Goal: Task Accomplishment & Management: Use online tool/utility

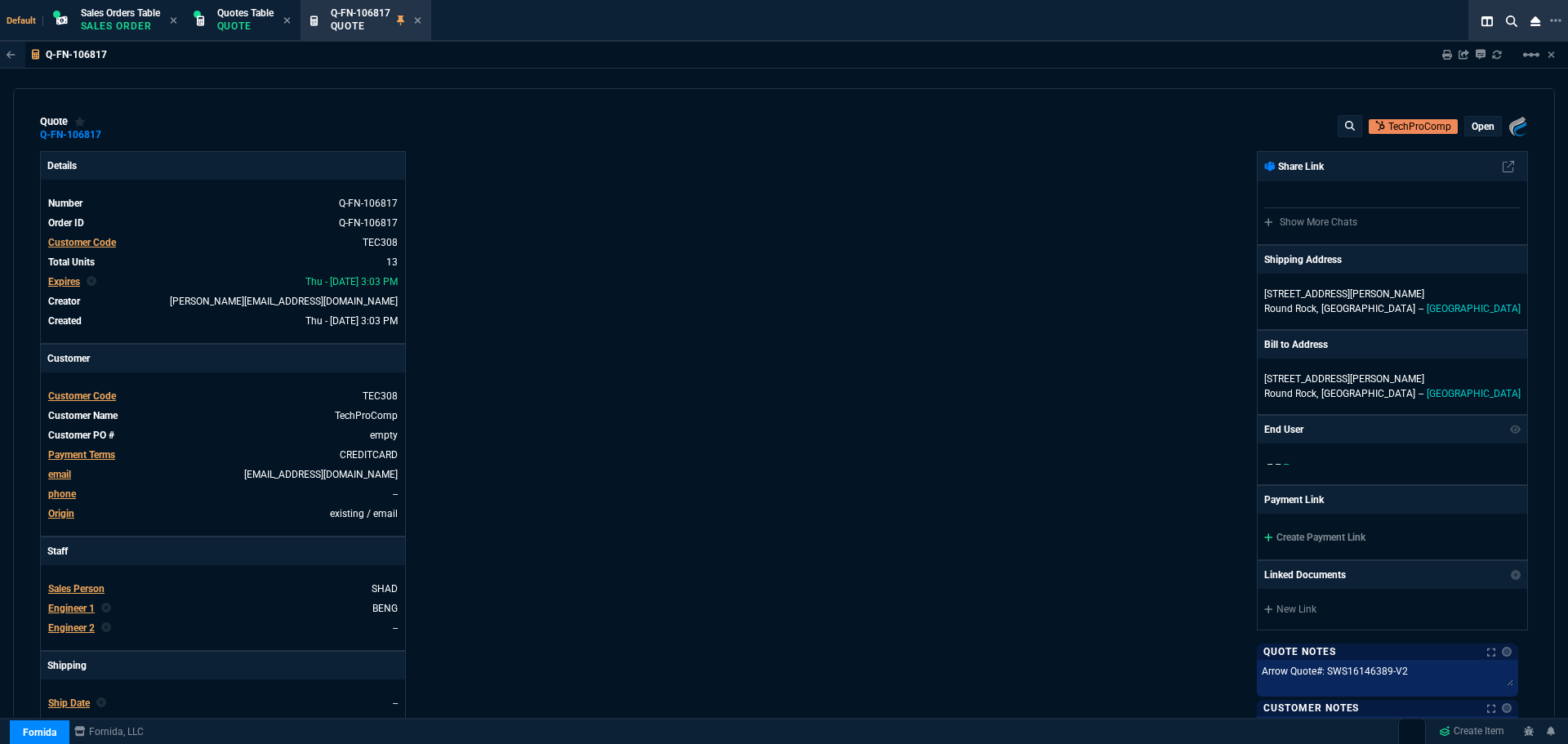
select select "4: SHAD"
click at [420, 20] on icon at bounding box center [418, 21] width 8 height 10
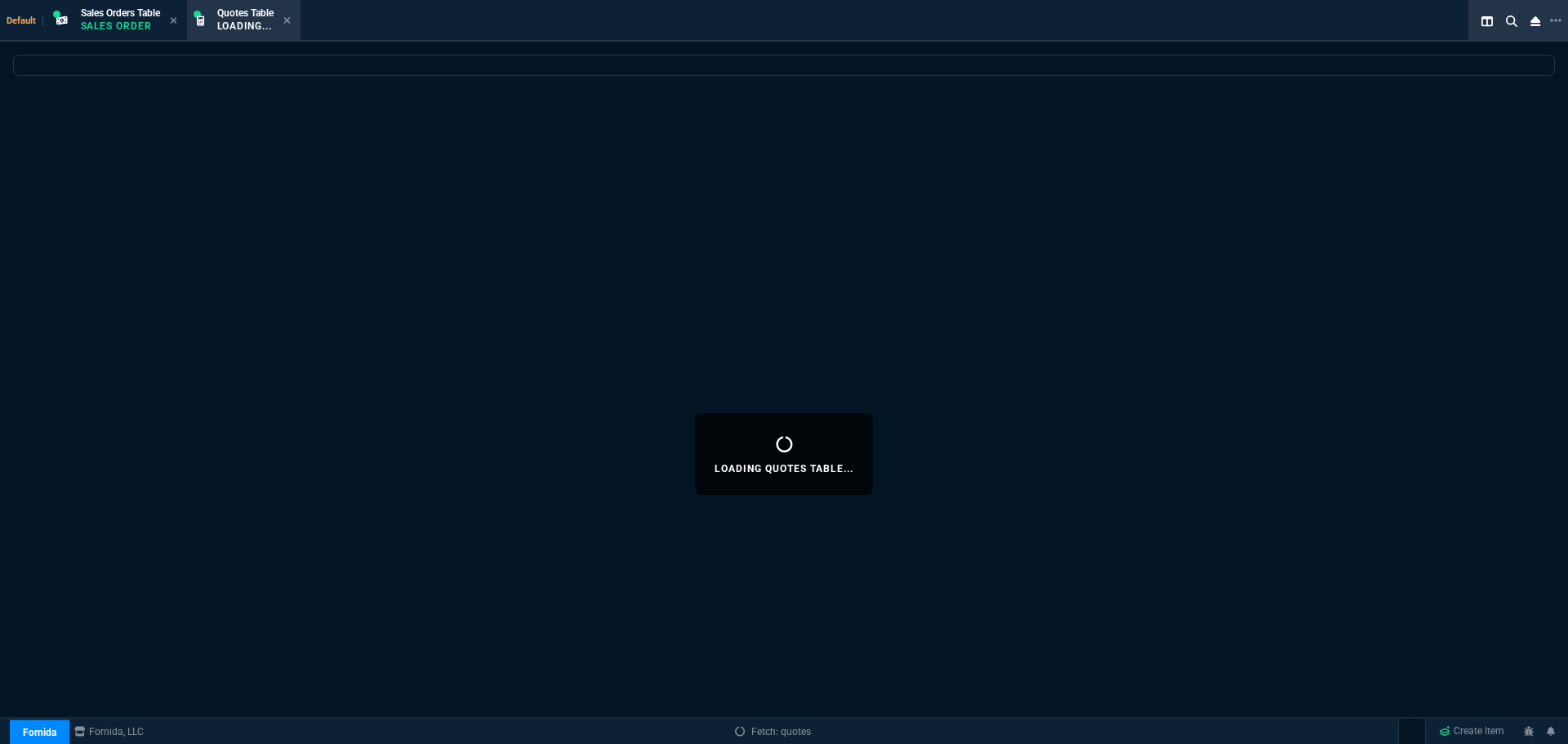
select select
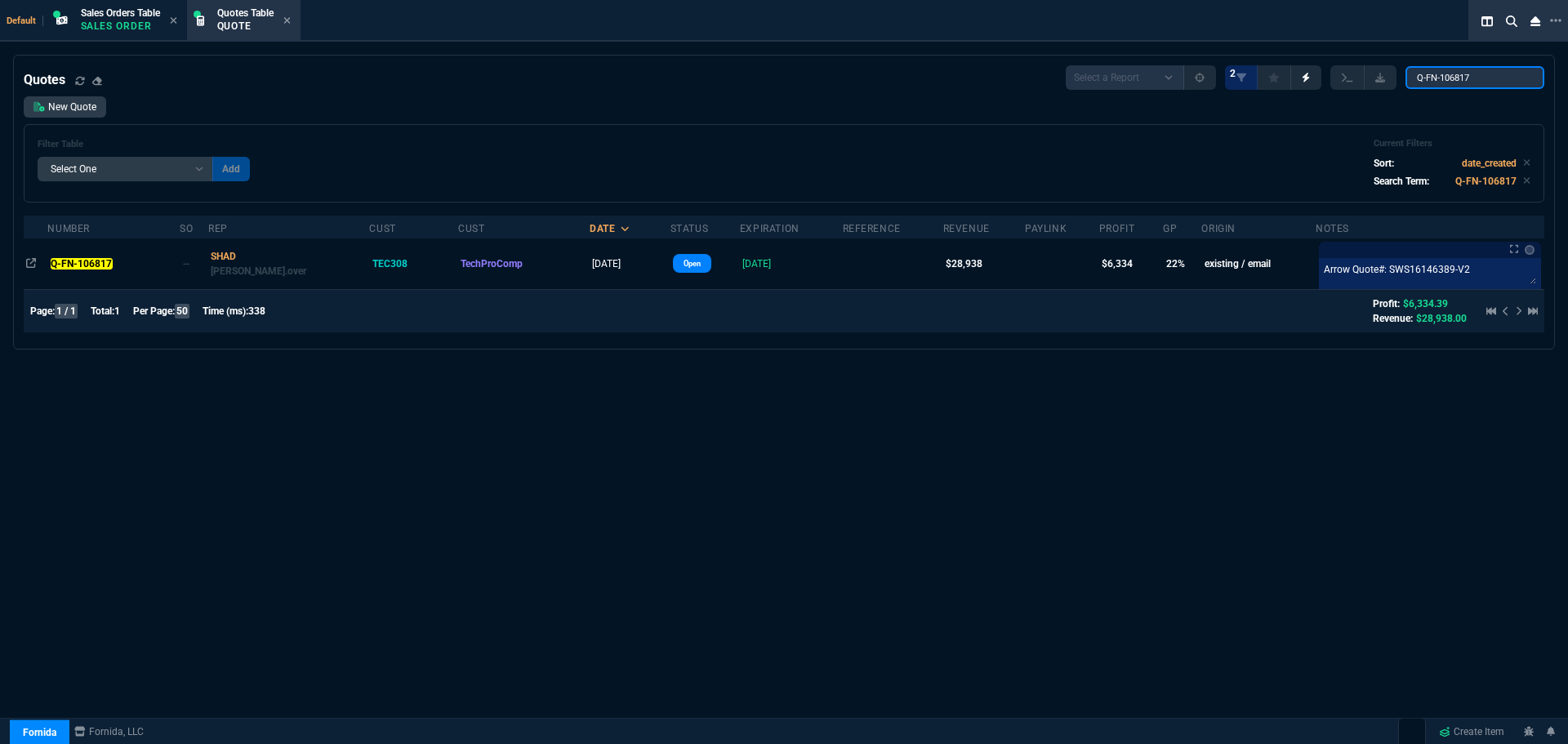
click at [1519, 78] on input "Q-FN-106817" at bounding box center [1475, 77] width 139 height 23
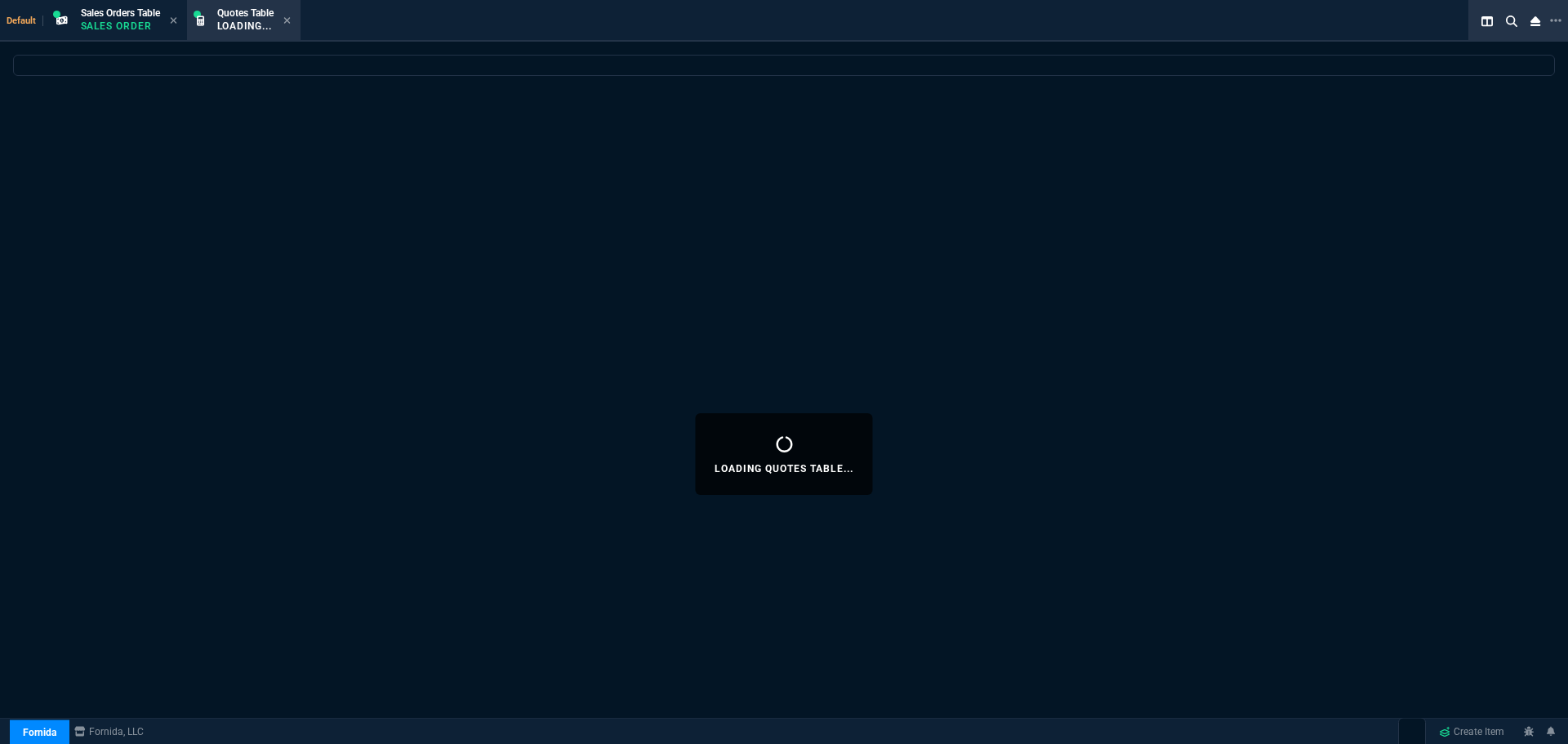
select select "4: SHAD"
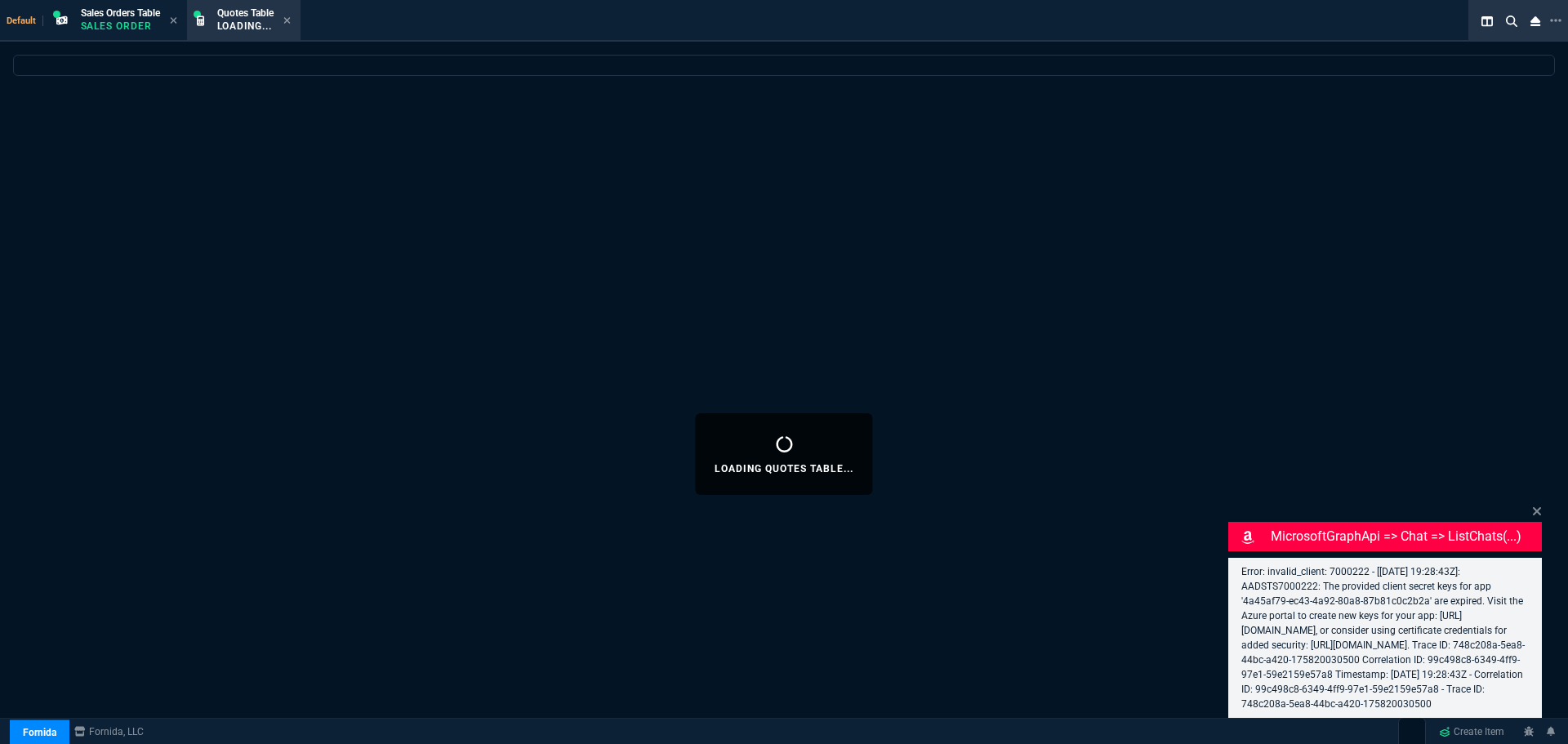
select select
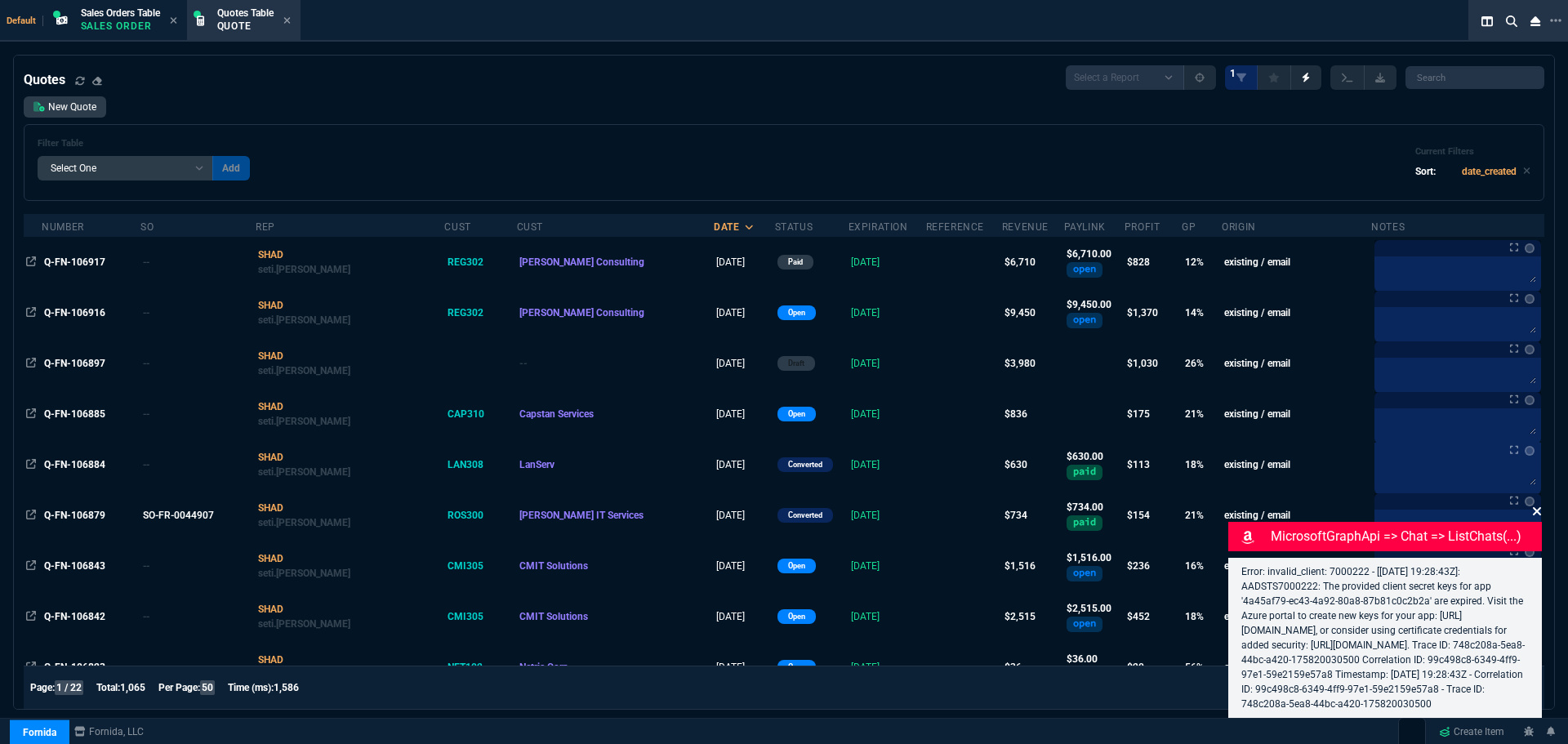
click at [1539, 507] on icon at bounding box center [1537, 512] width 8 height 8
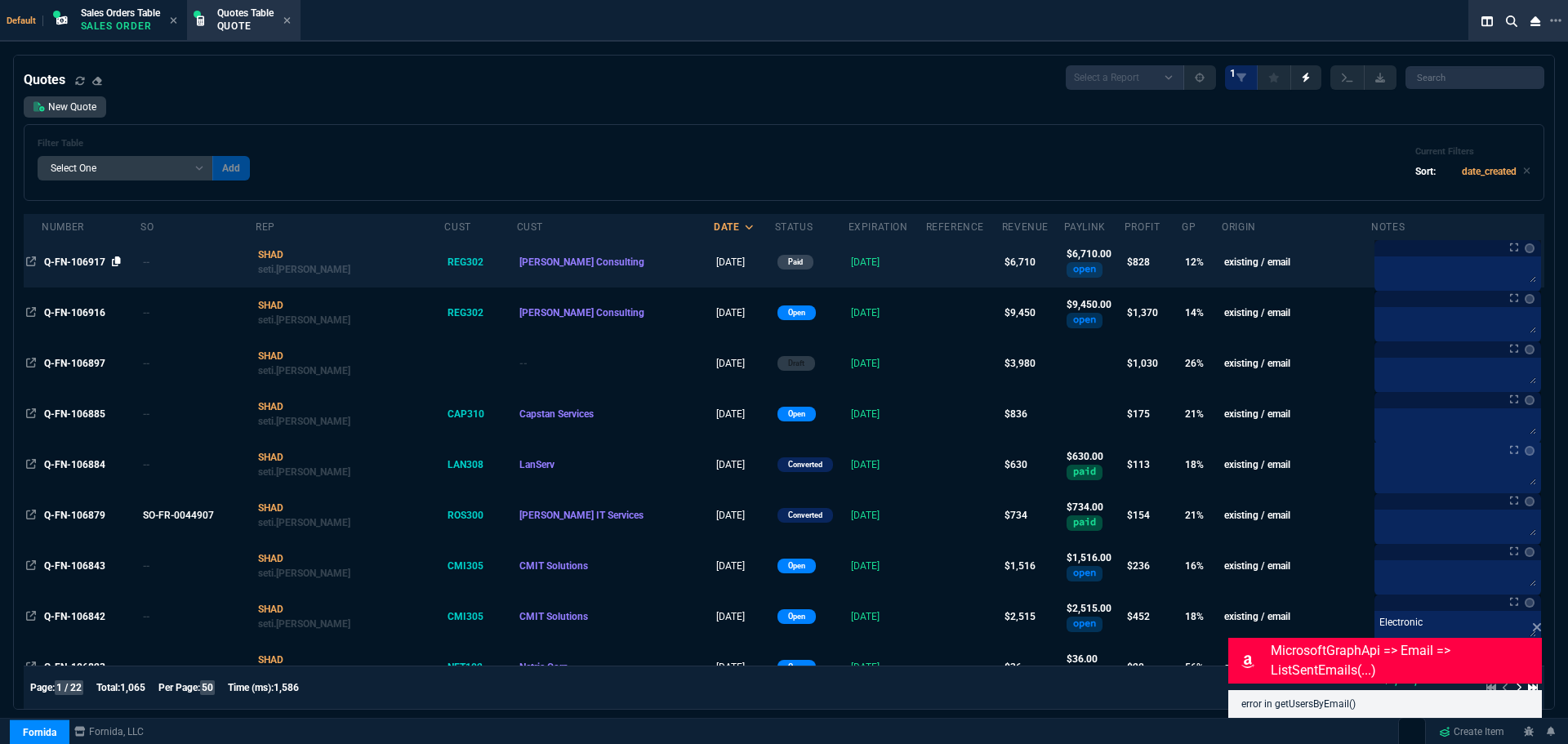
click at [118, 262] on icon at bounding box center [116, 262] width 9 height 10
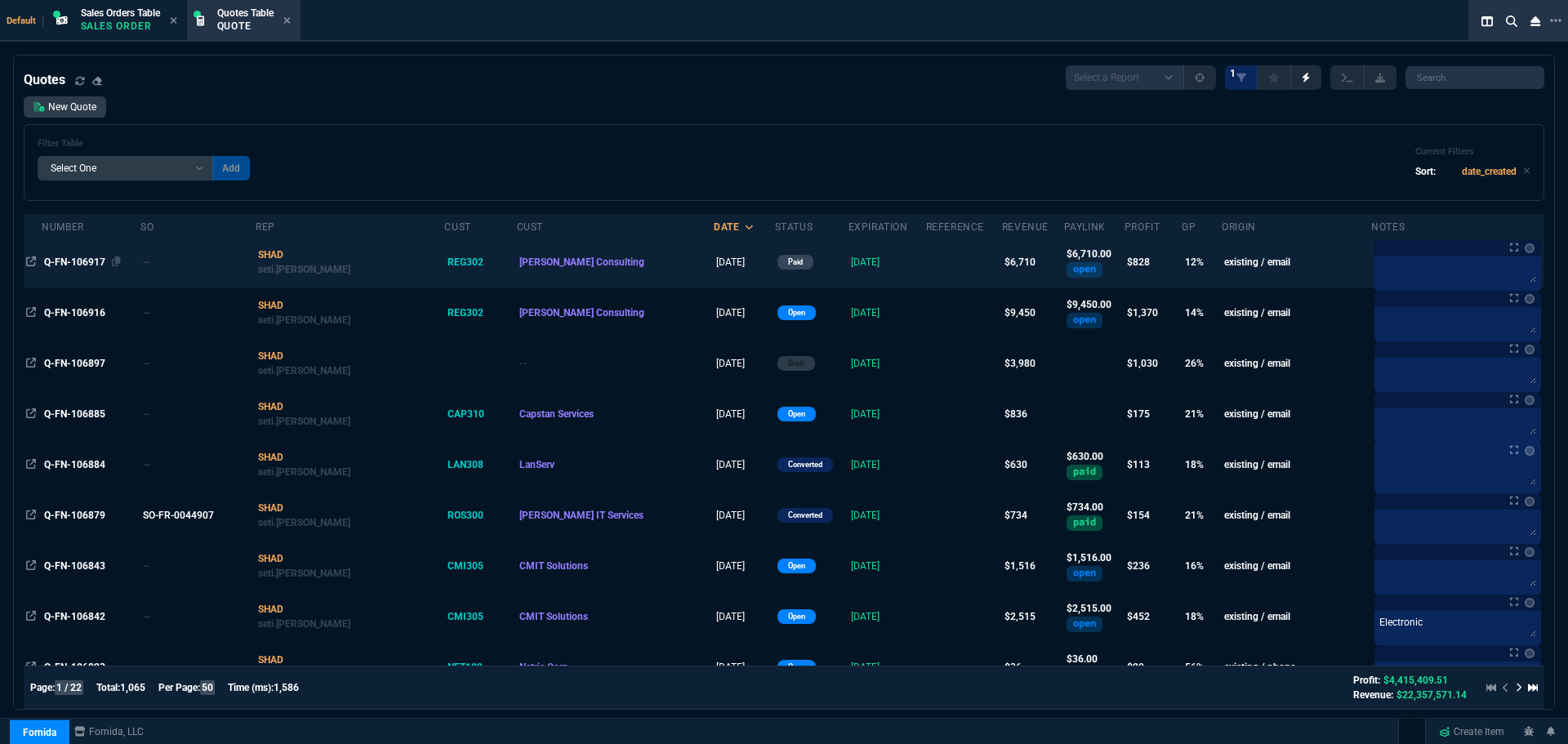
click at [77, 262] on span "Q-FN-106917" at bounding box center [75, 263] width 61 height 12
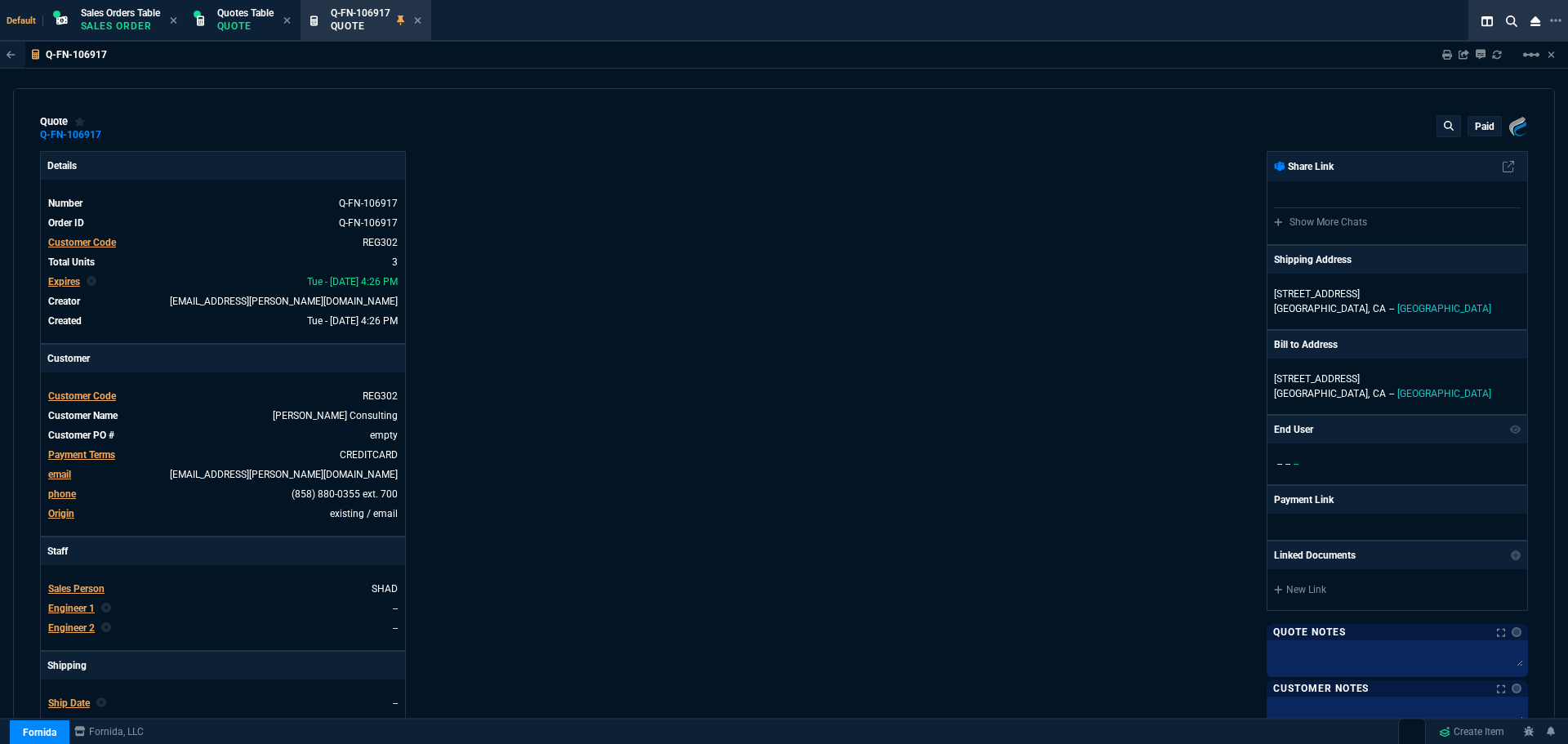
type input "19"
type input "597"
type input "15"
type input "269"
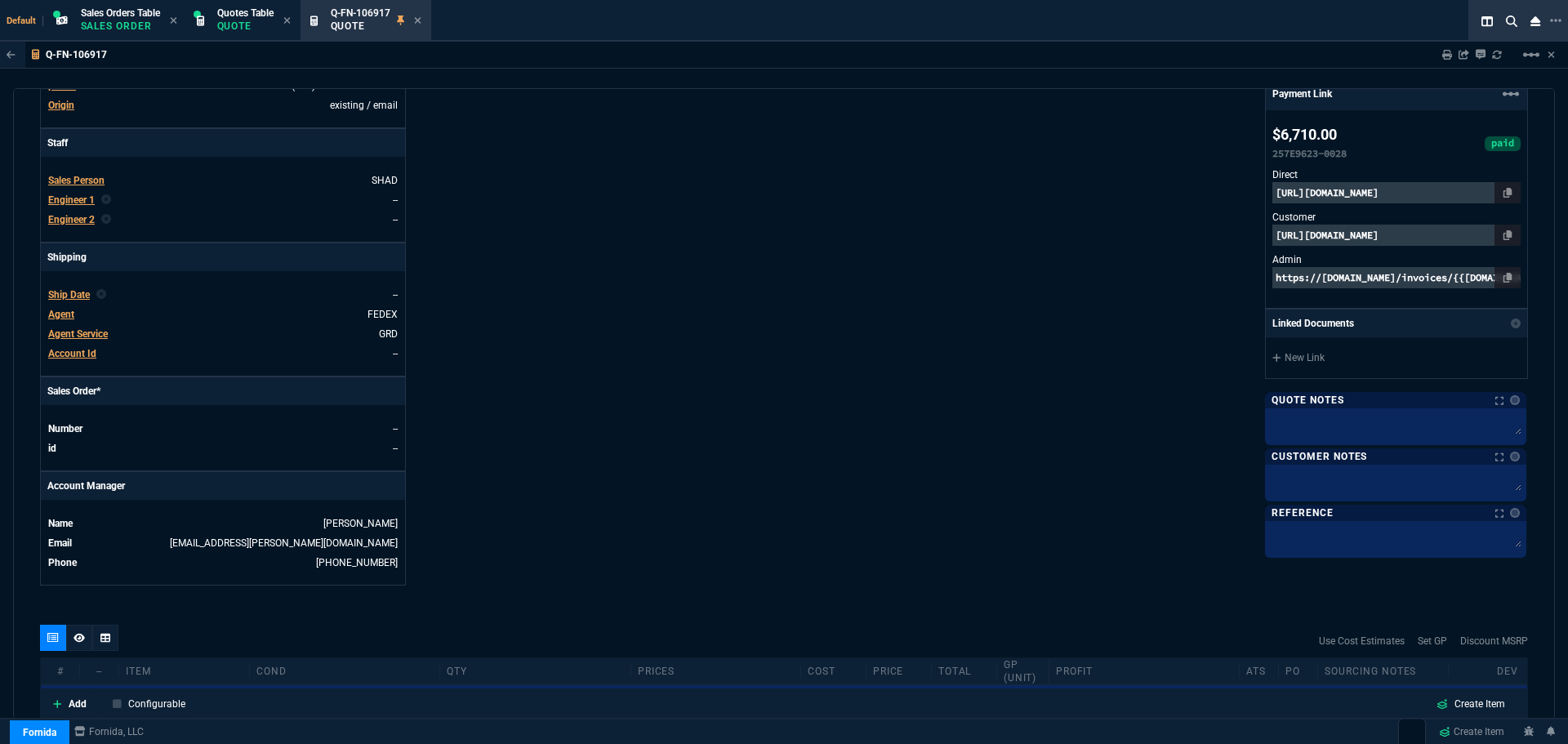
type input "3548.15"
type input "2268"
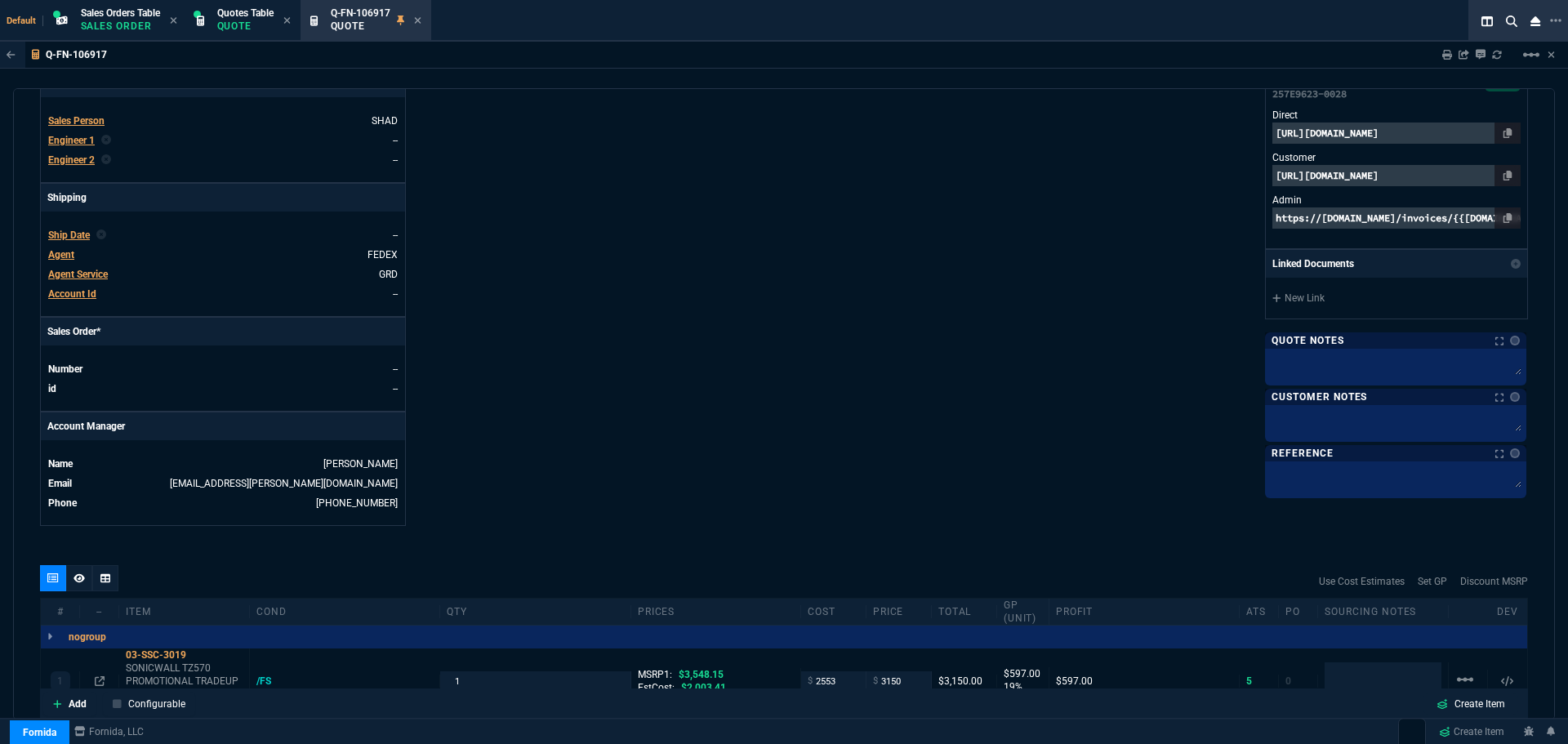
type input "11"
type input "22"
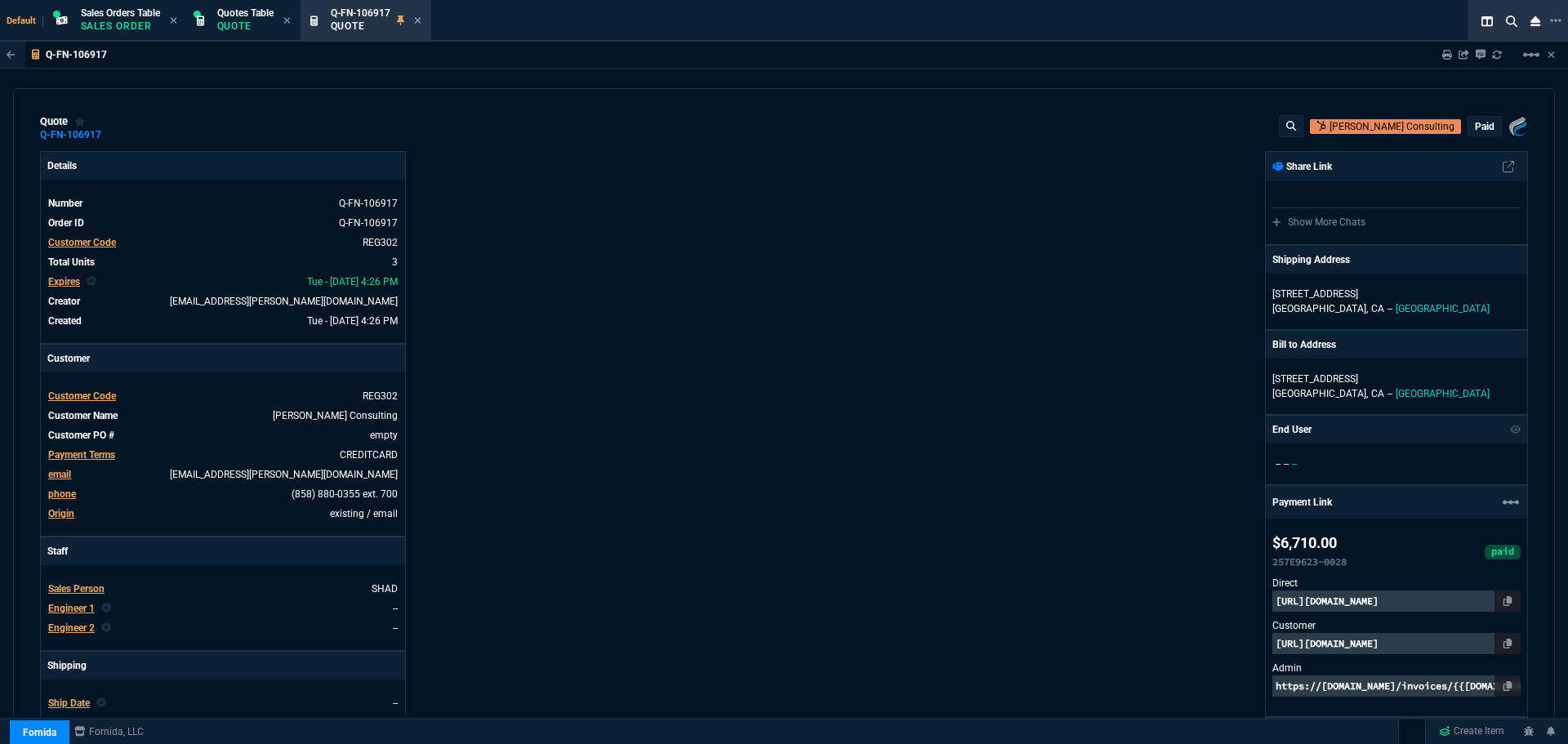
click at [420, 18] on icon at bounding box center [418, 21] width 8 height 10
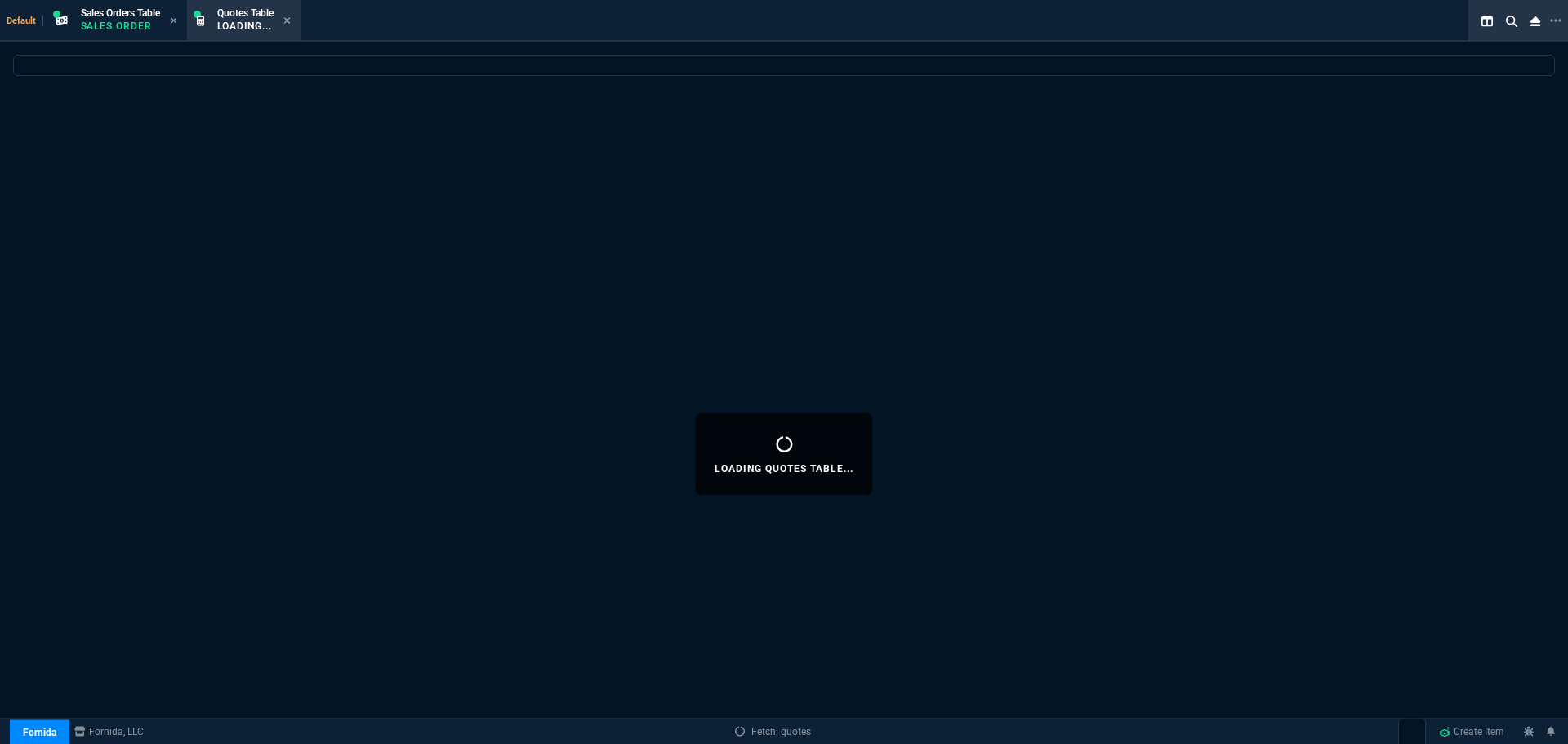
select select
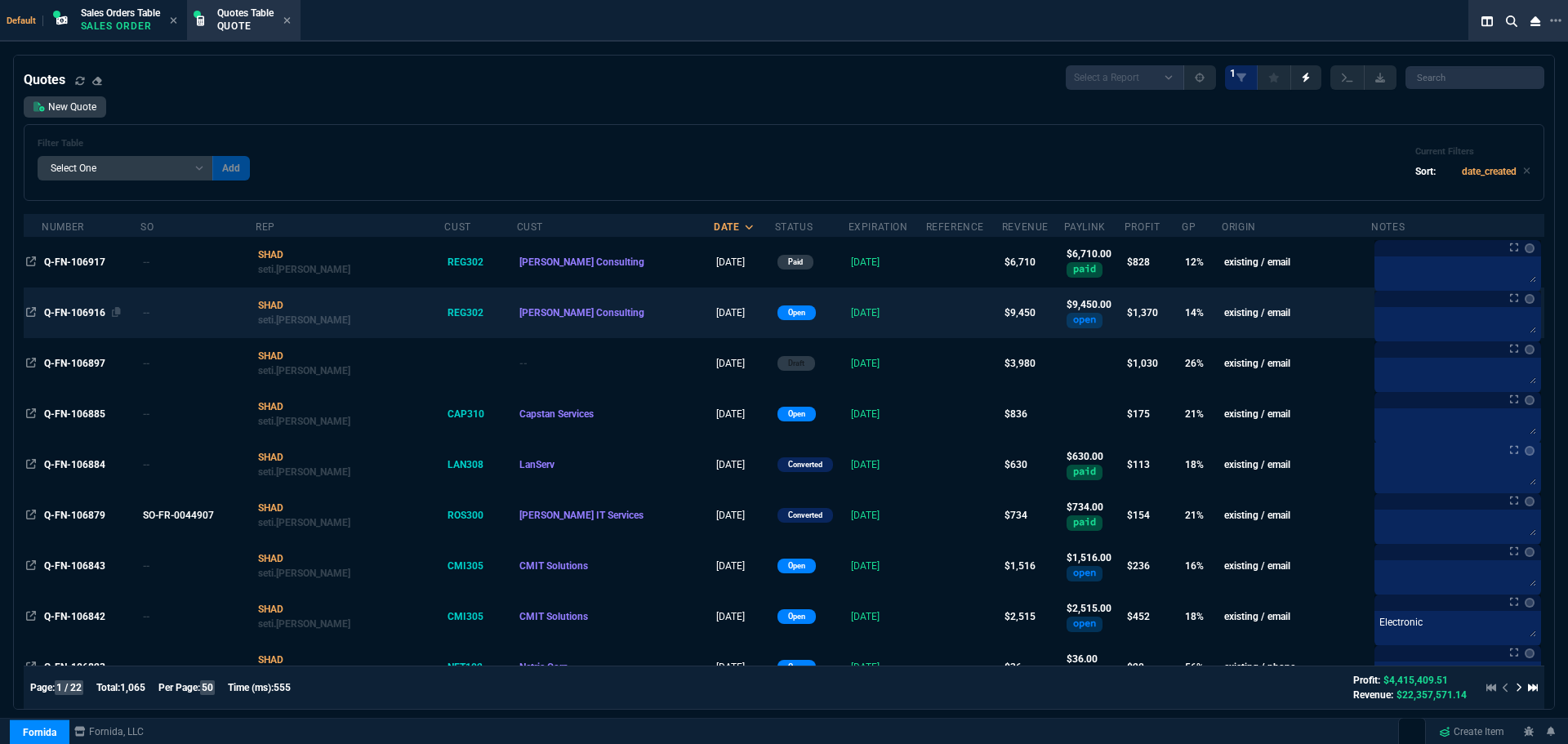
click at [70, 310] on span "Q-FN-106916" at bounding box center [75, 313] width 61 height 12
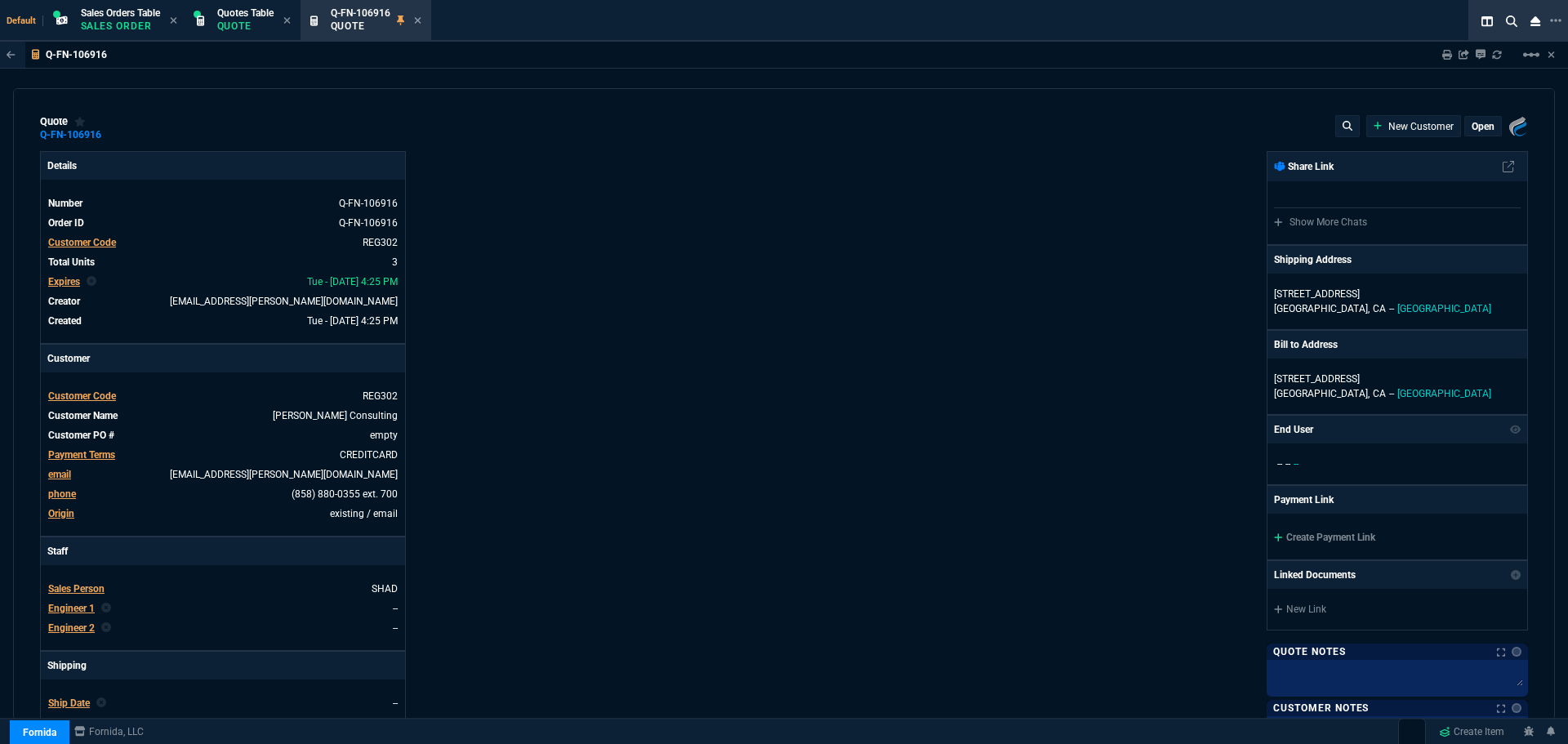
type input "19"
type input "597"
type input "11"
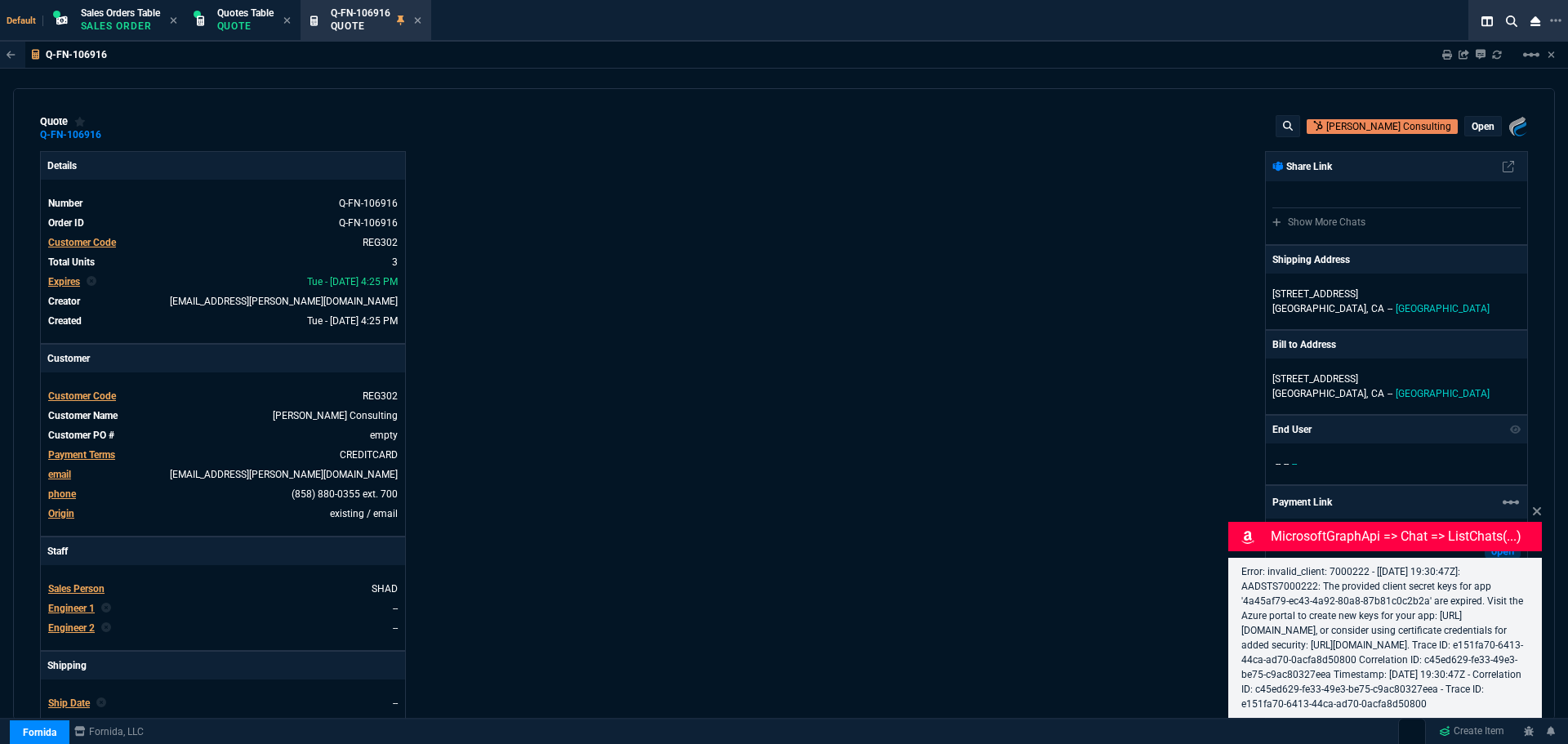
type input "19"
type input "597"
select select "4: SHAD"
type input "11"
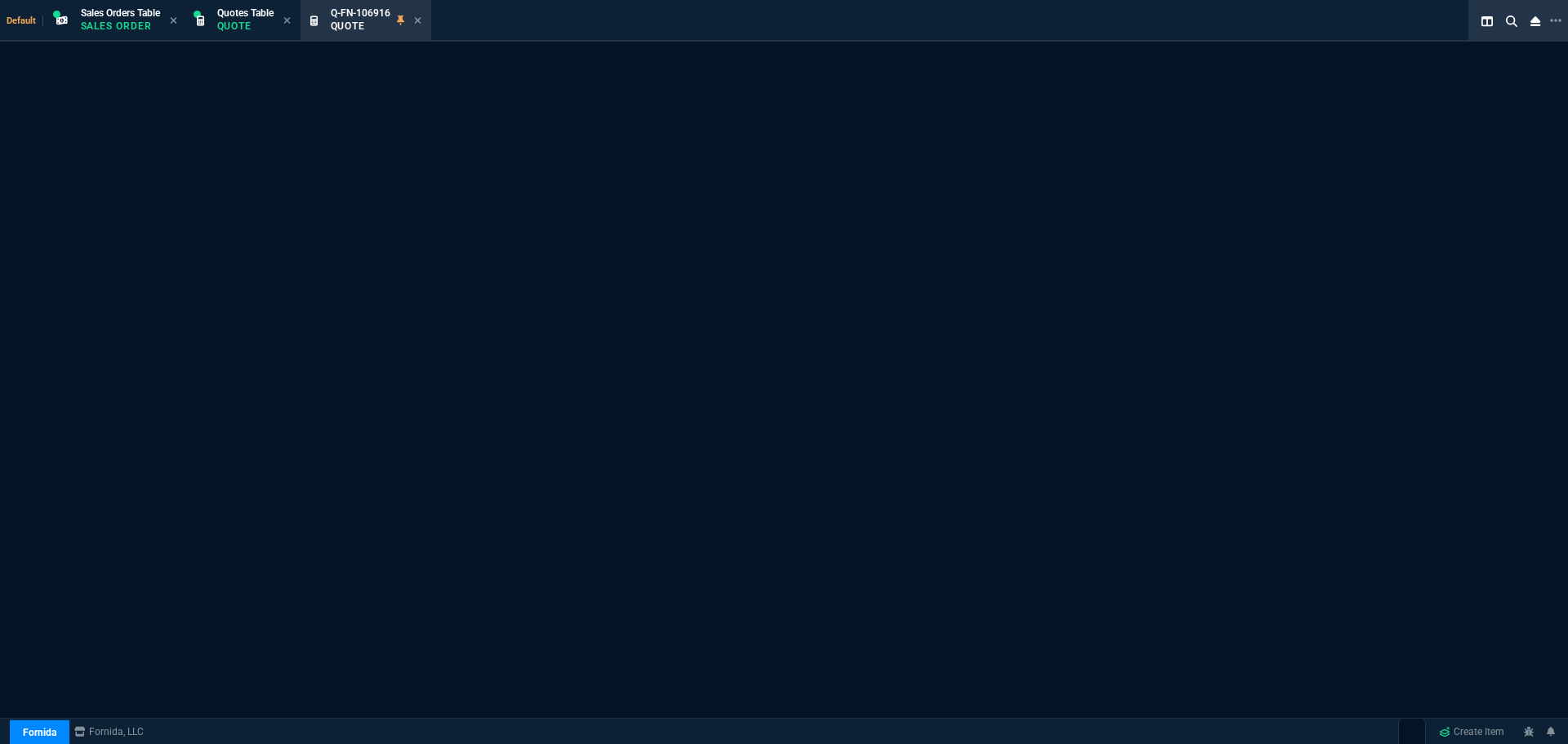
select select "4: SHAD"
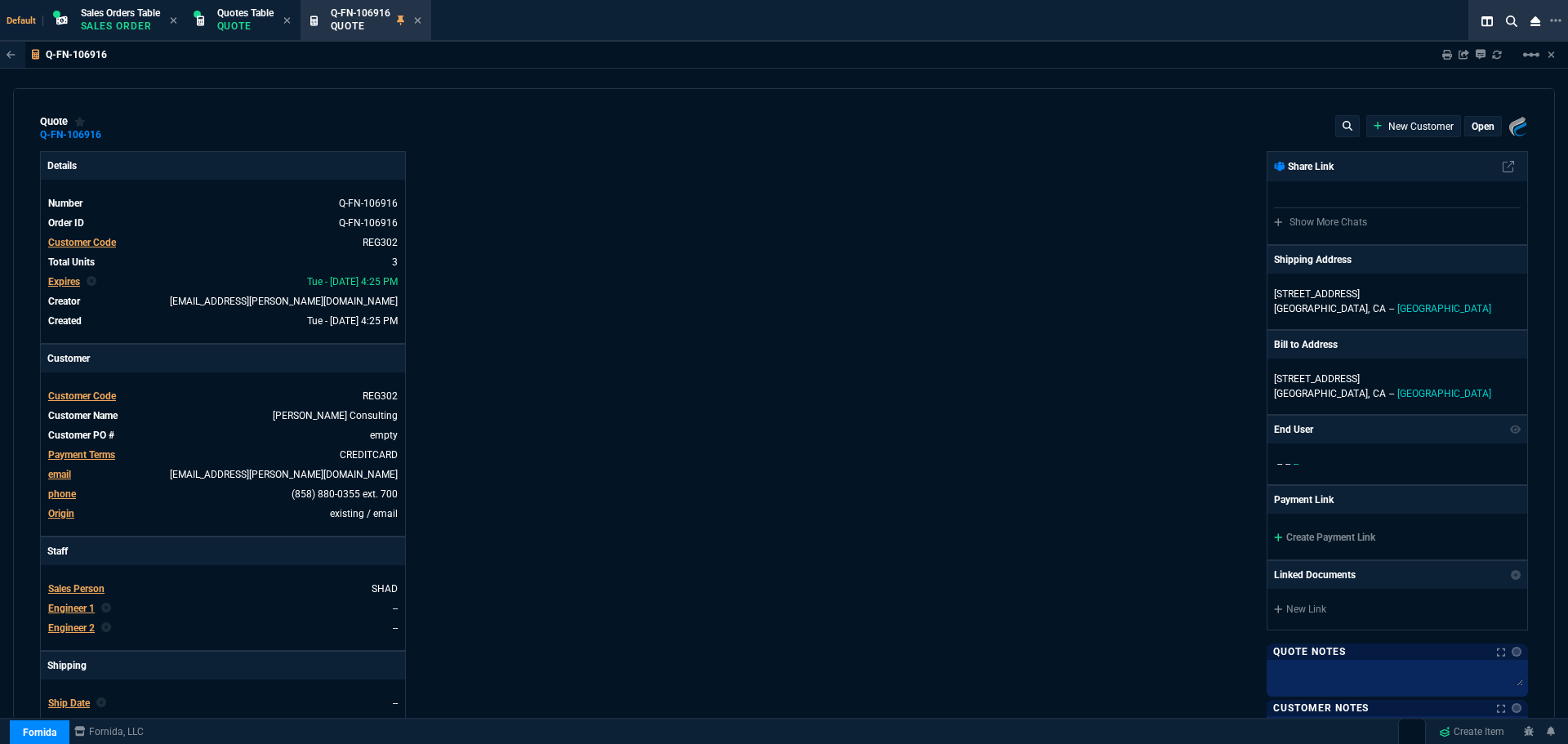
type input "19"
type input "597"
type input "11"
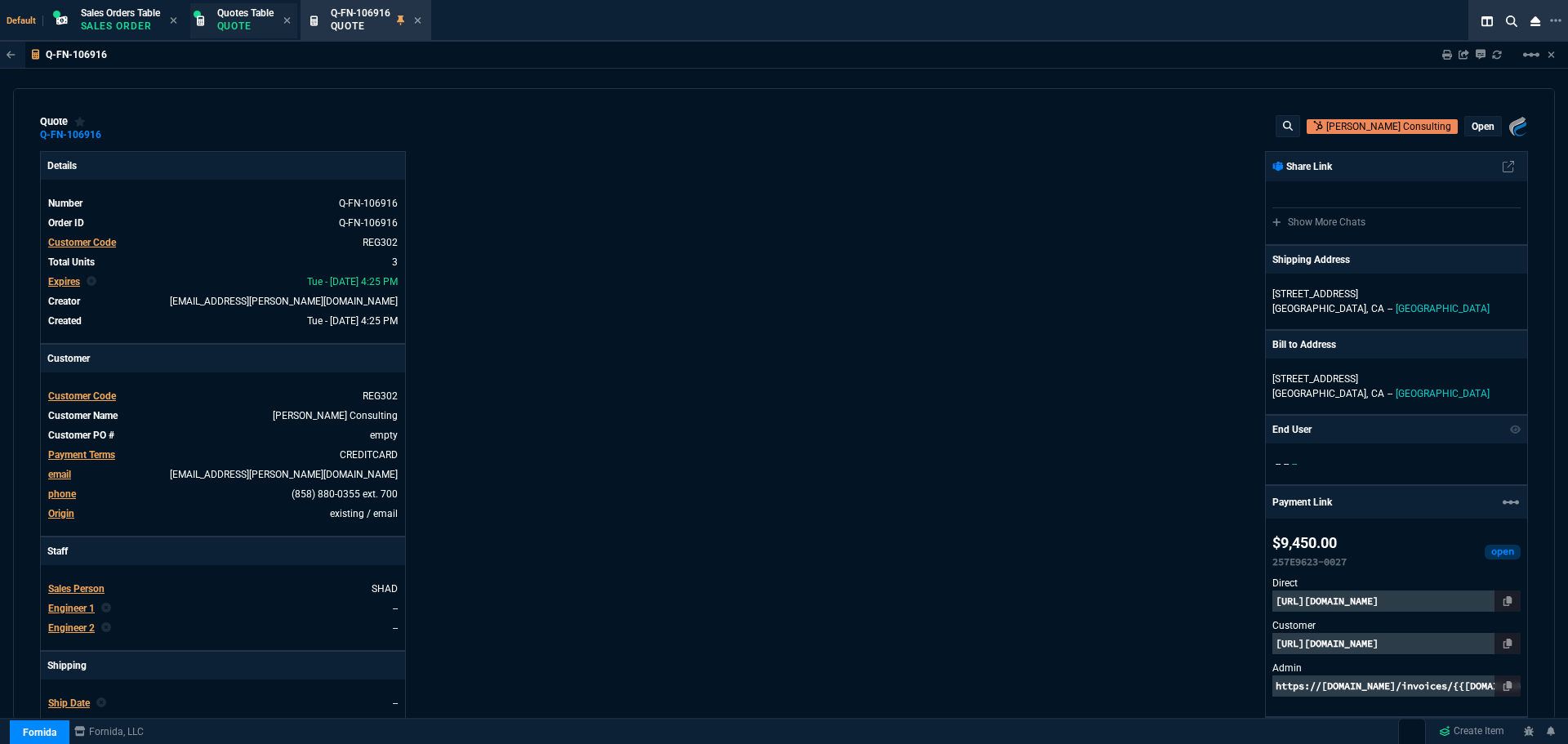
click at [241, 23] on p "Quote" at bounding box center [245, 26] width 56 height 13
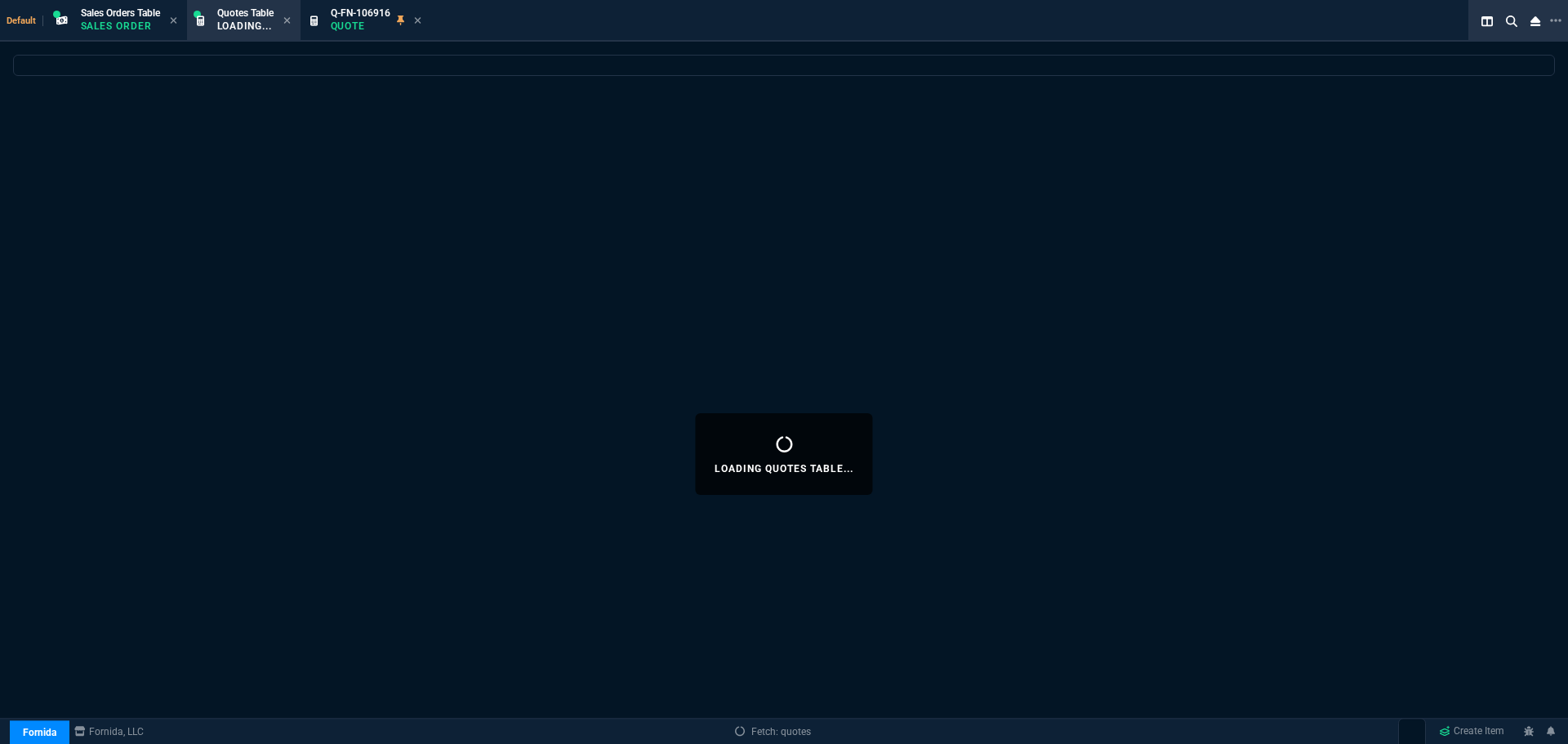
select select
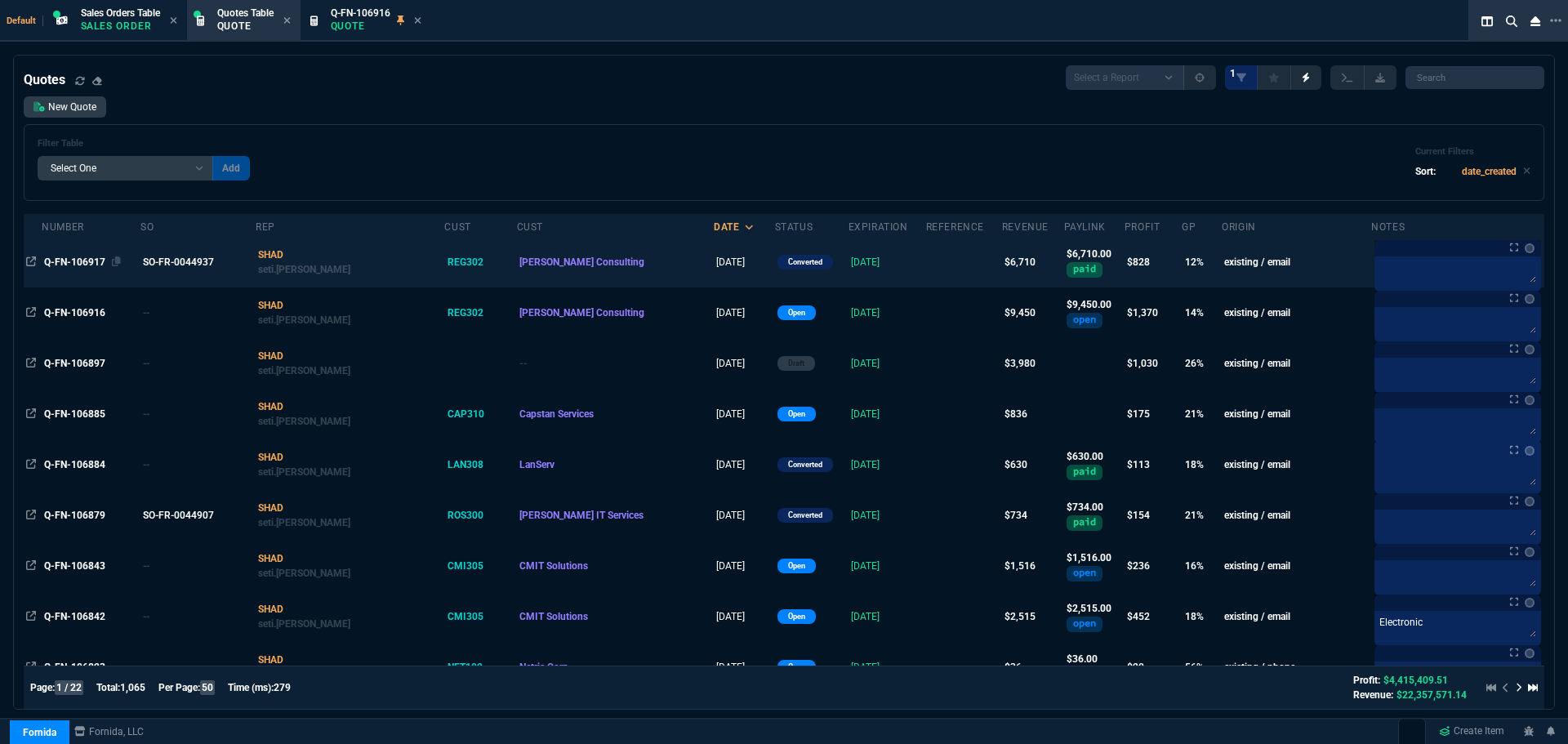
click at [62, 264] on span "Q-FN-106917" at bounding box center [75, 263] width 61 height 12
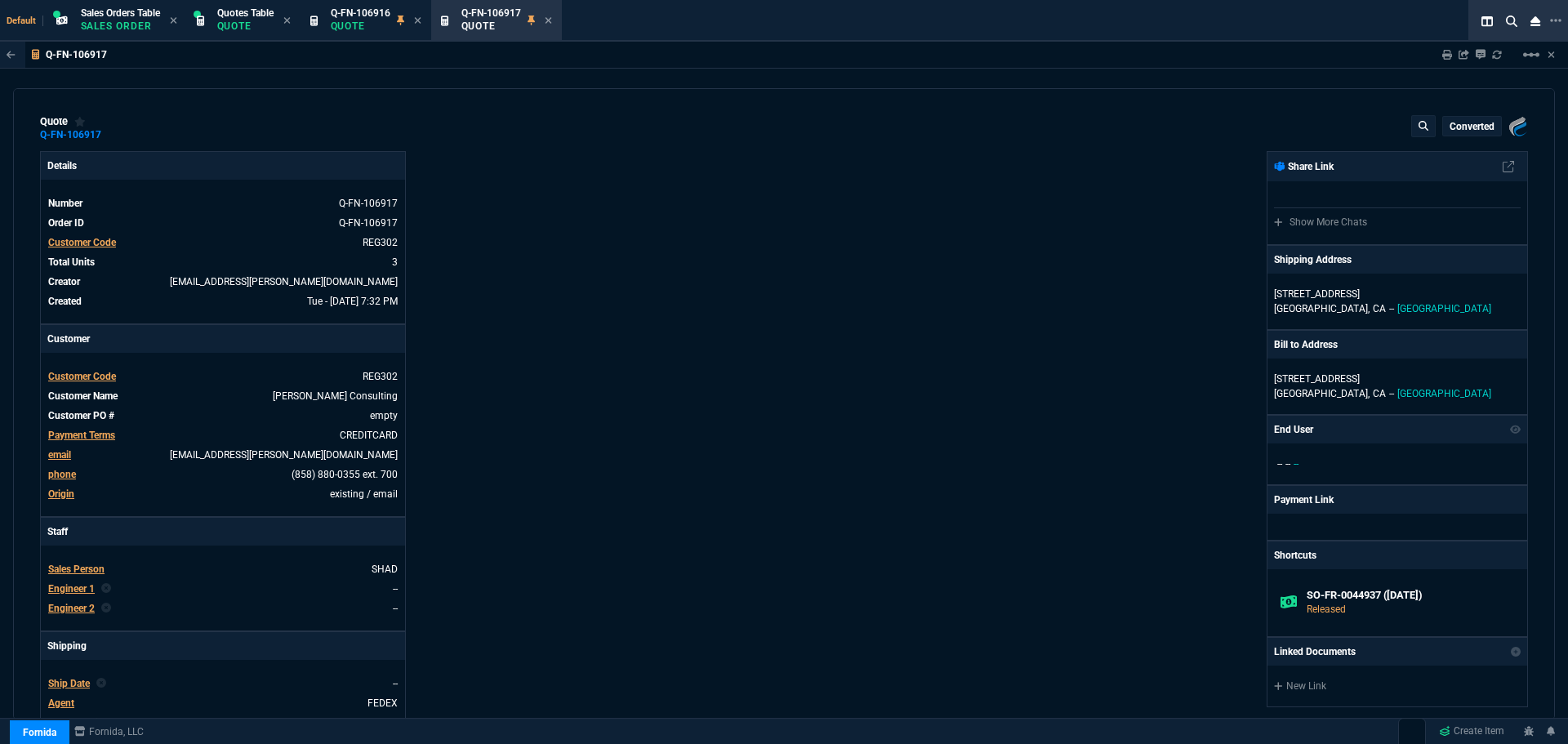
type input "19"
type input "597"
type input "15"
type input "269"
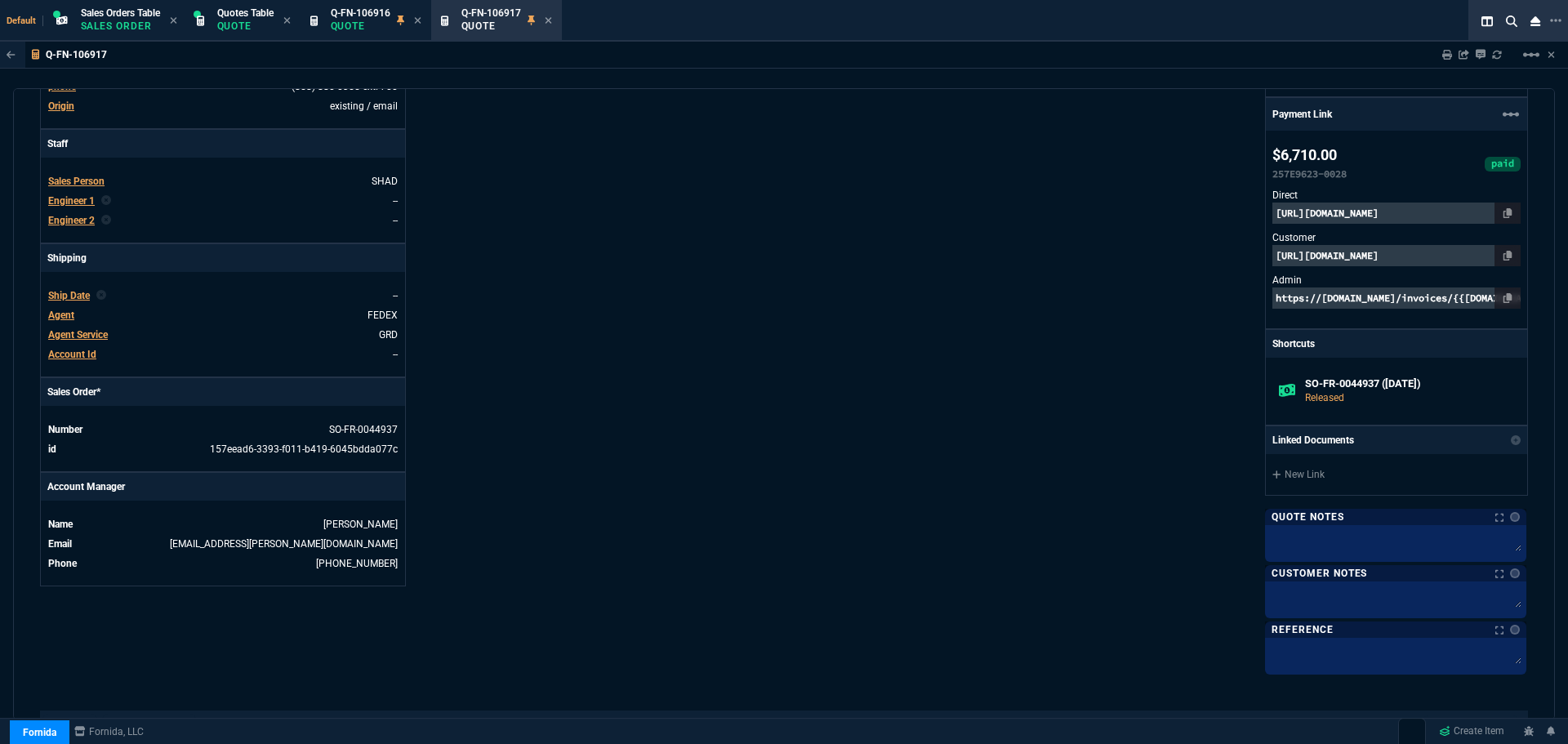
type input "3548.15"
type input "2268"
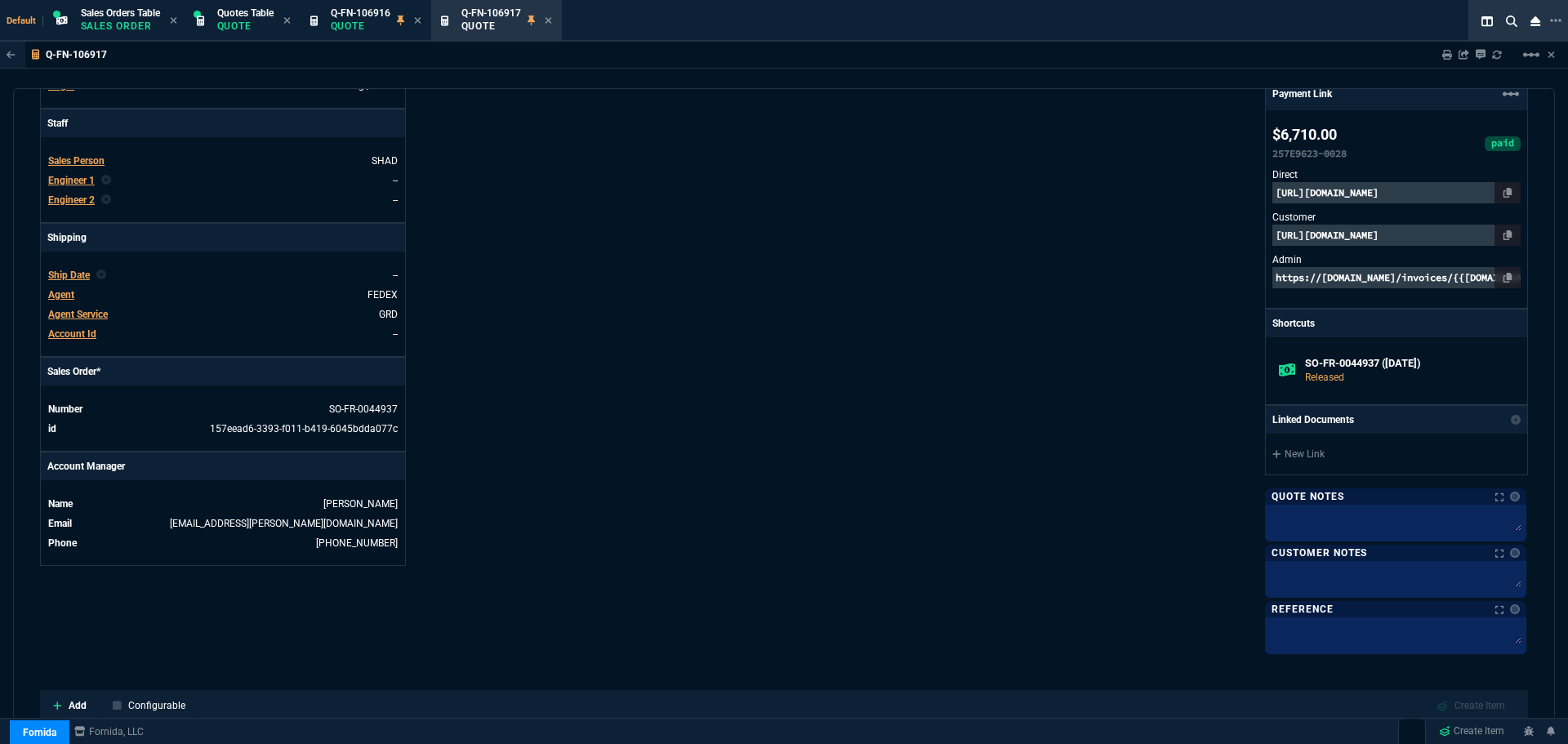
type input "11"
type input "22"
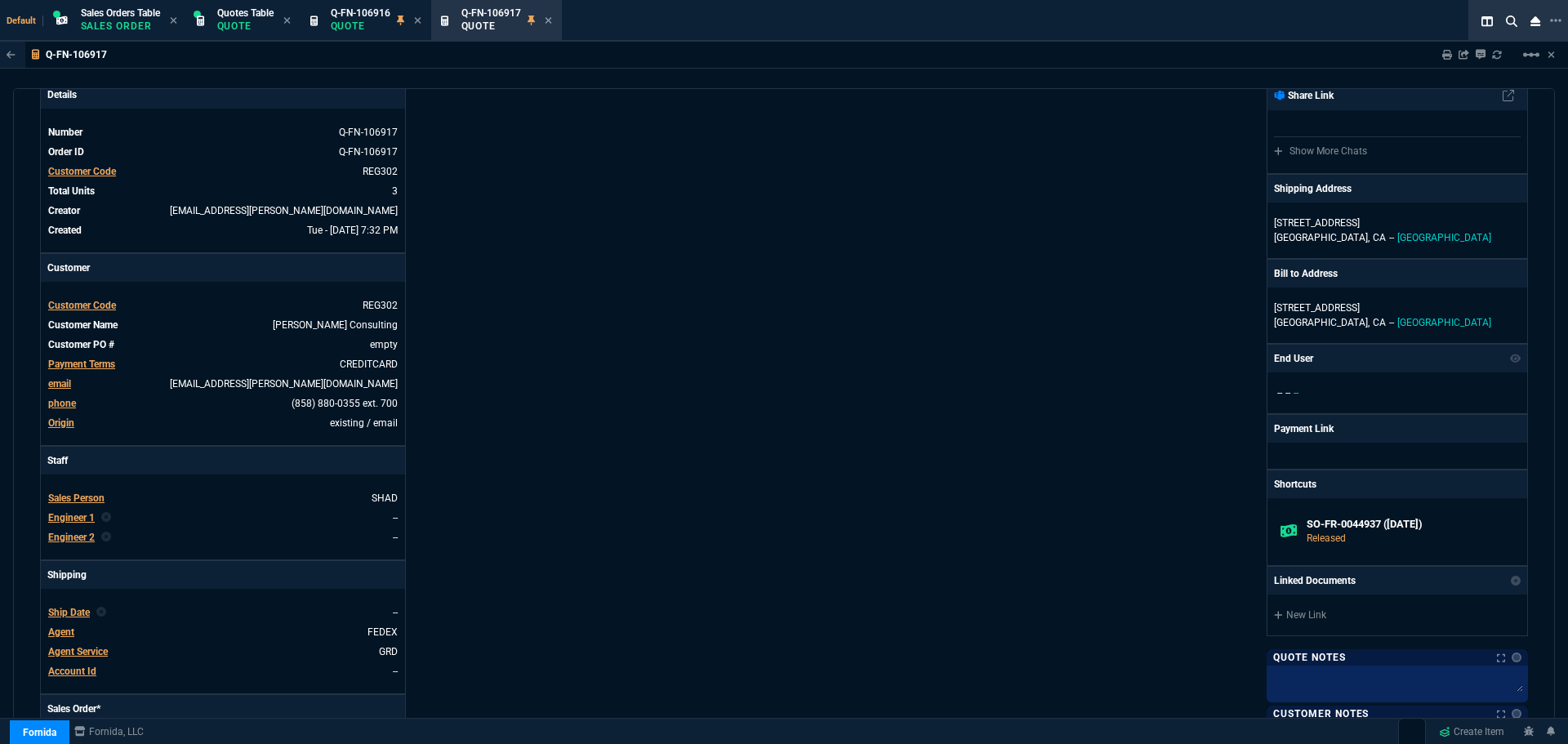
scroll to position [164, 0]
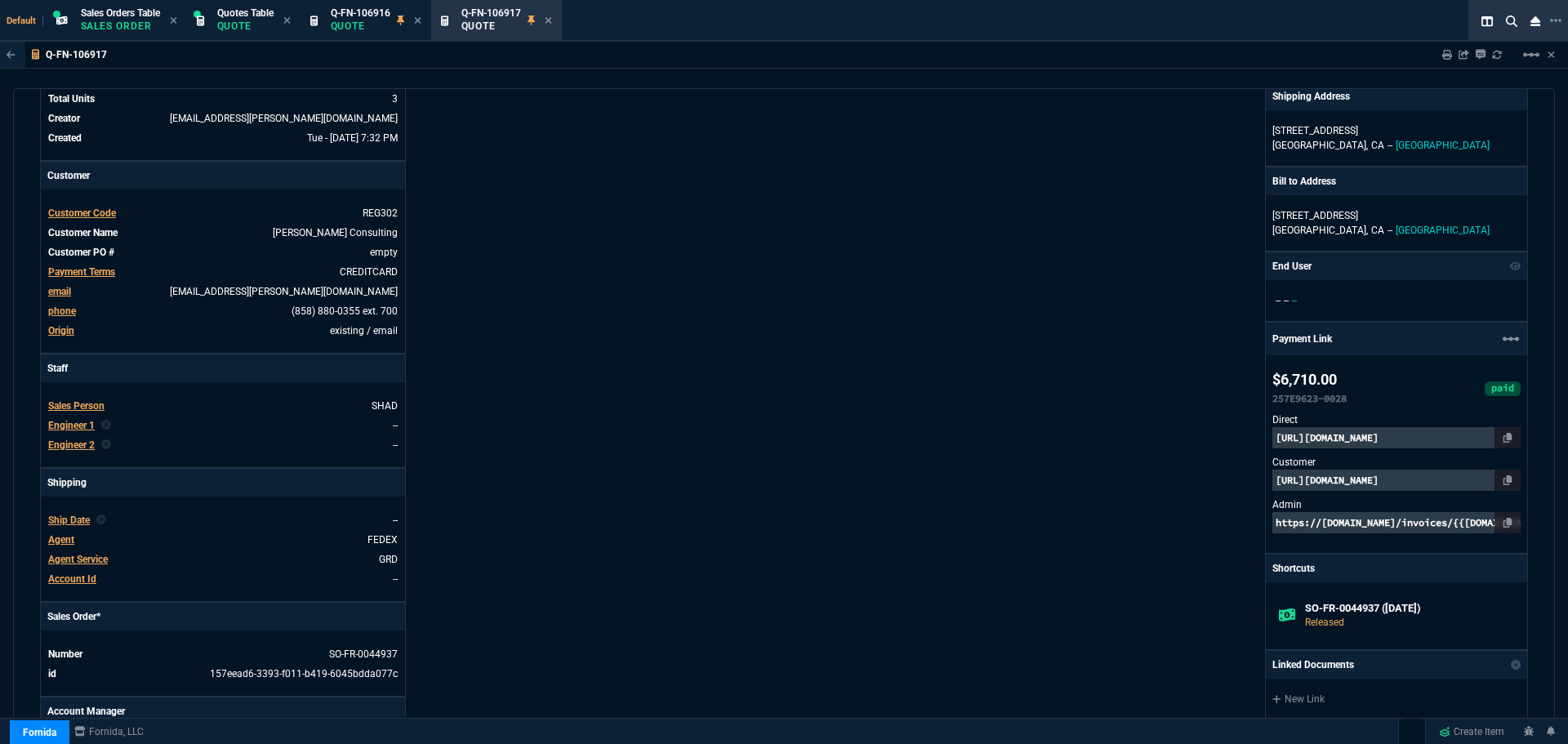
click at [1334, 479] on p "https://pay.fornida.com/public/quotes/Q-FN-106917/checkout" at bounding box center [1396, 480] width 248 height 21
click at [551, 21] on icon at bounding box center [548, 21] width 8 height 10
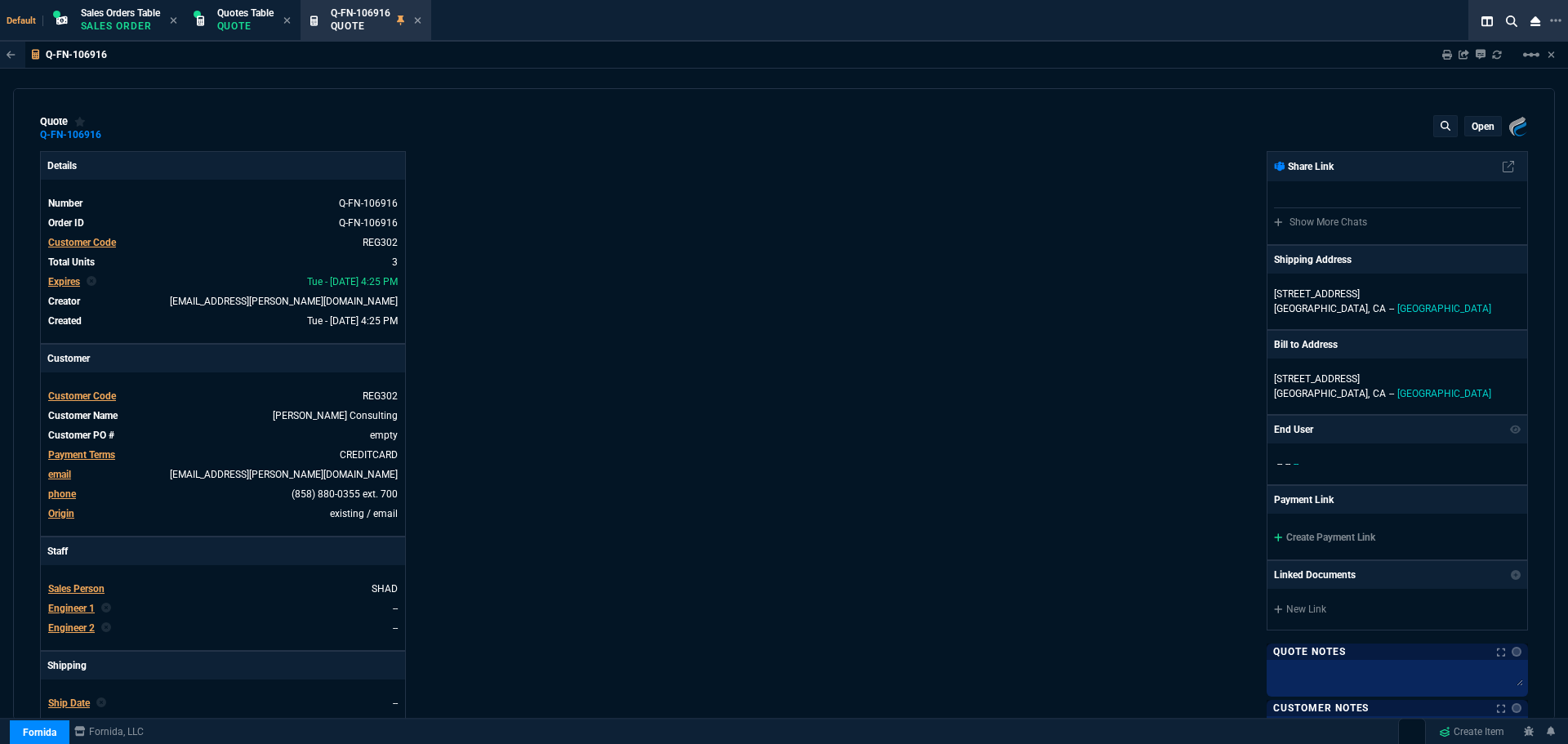
type input "19"
type input "597"
type input "11"
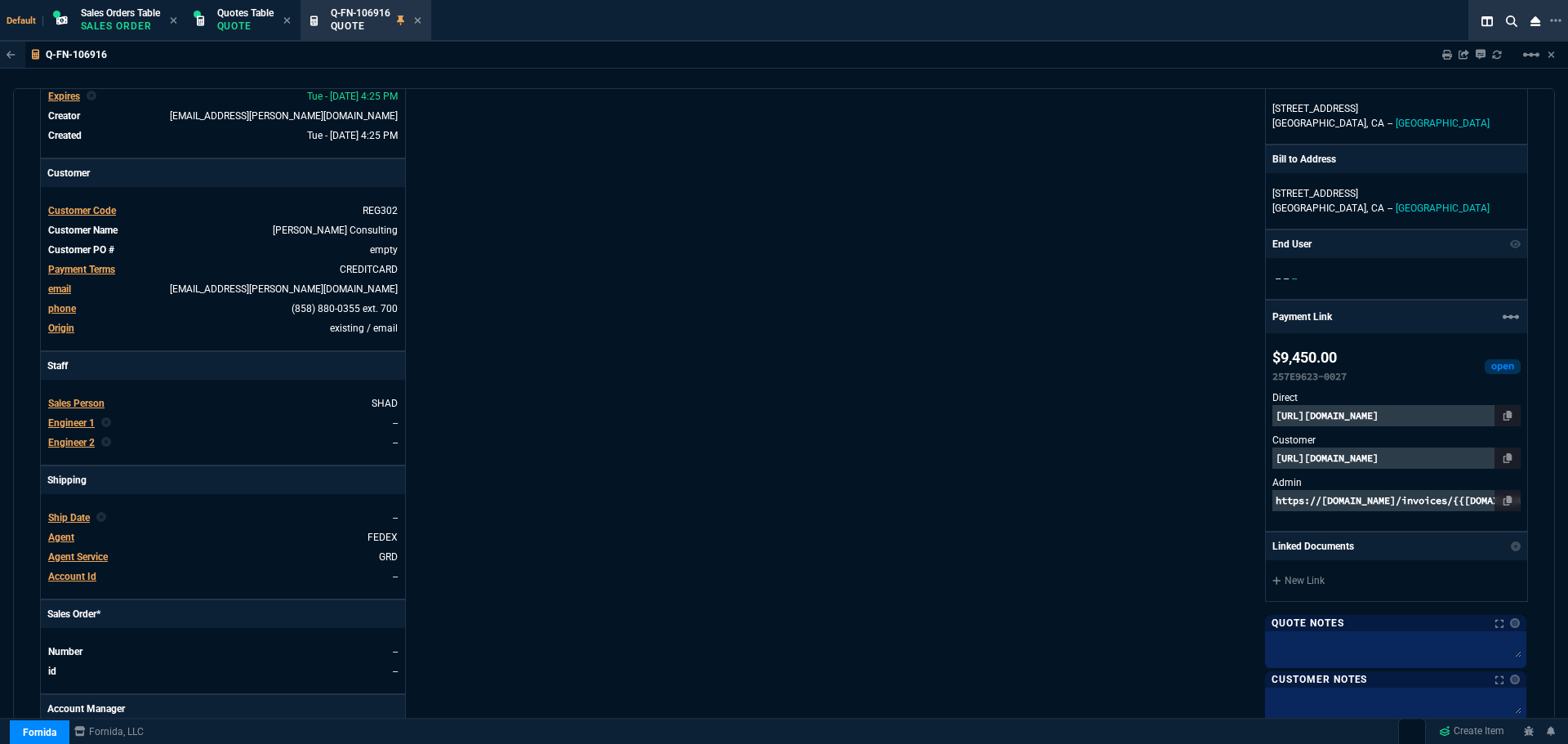
scroll to position [0, 0]
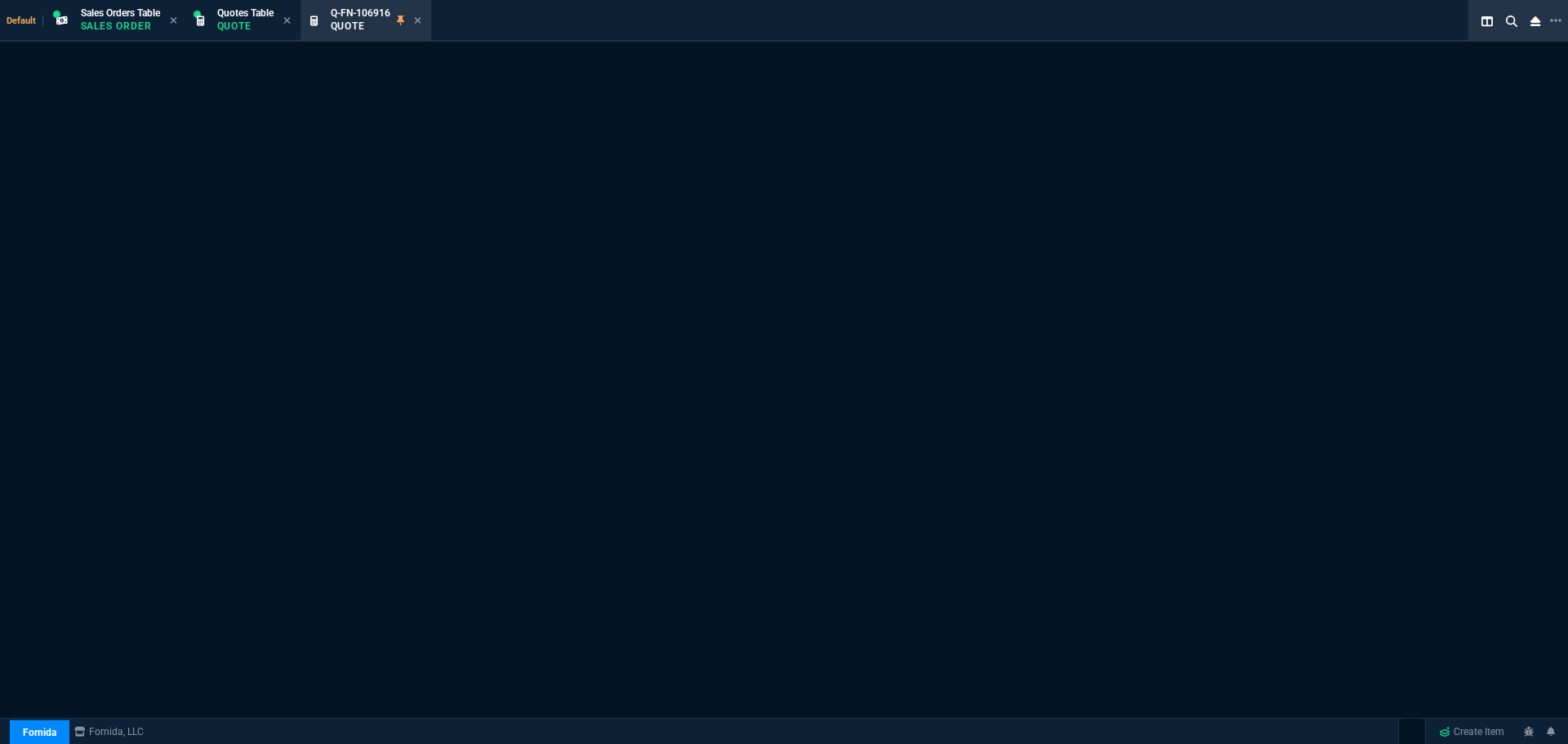
select select "4: SHAD"
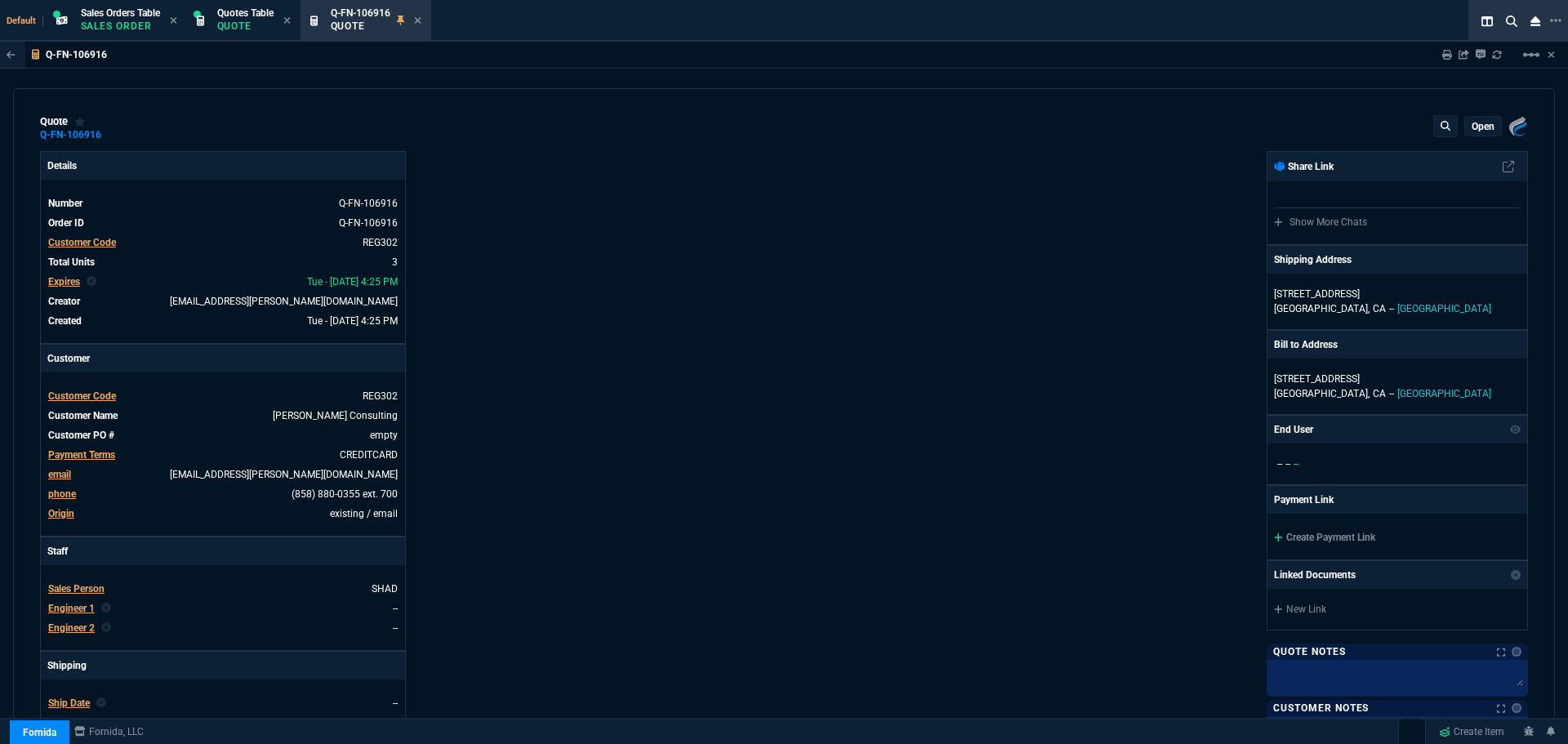
type input "19"
type input "597"
type input "11"
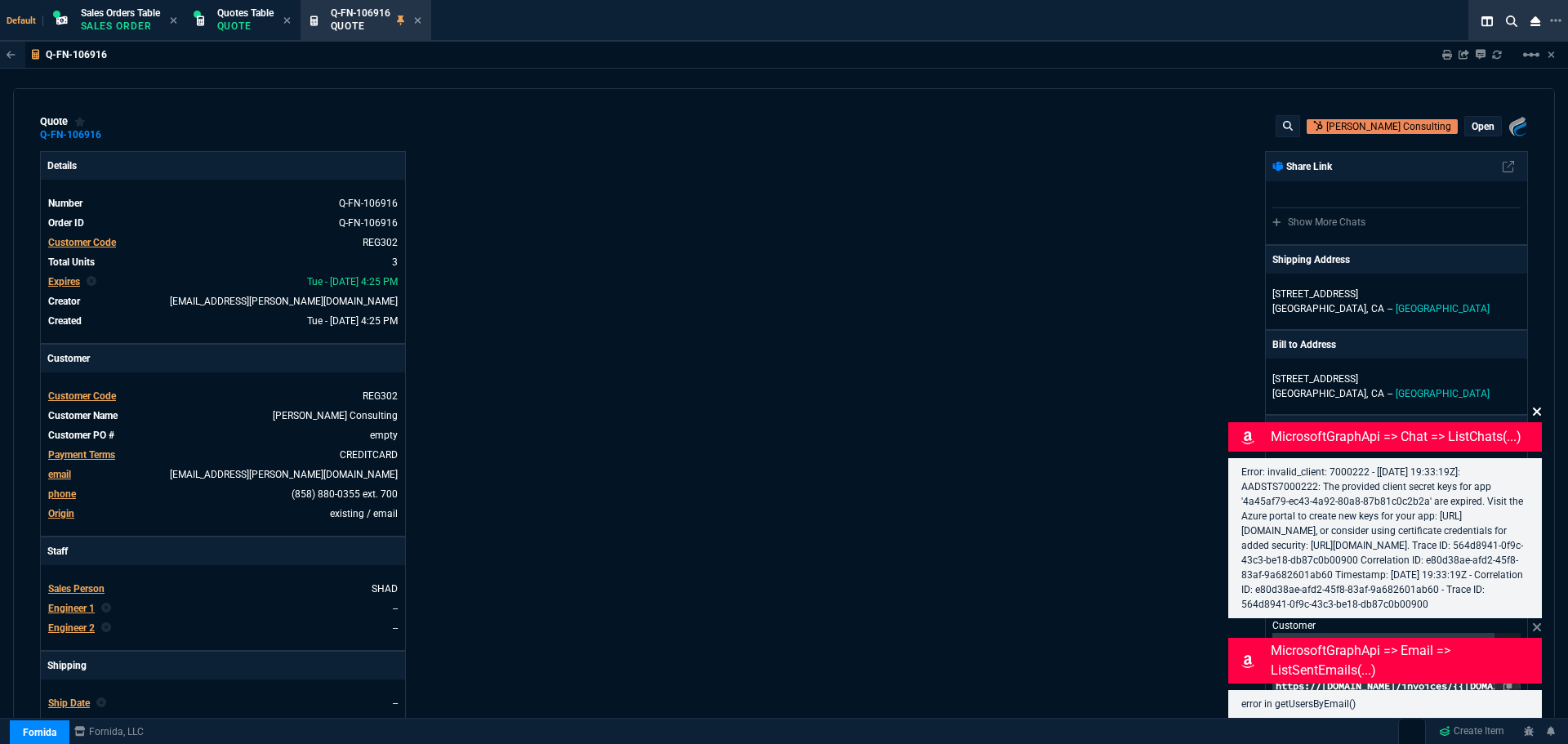
click at [1535, 408] on icon at bounding box center [1537, 412] width 8 height 8
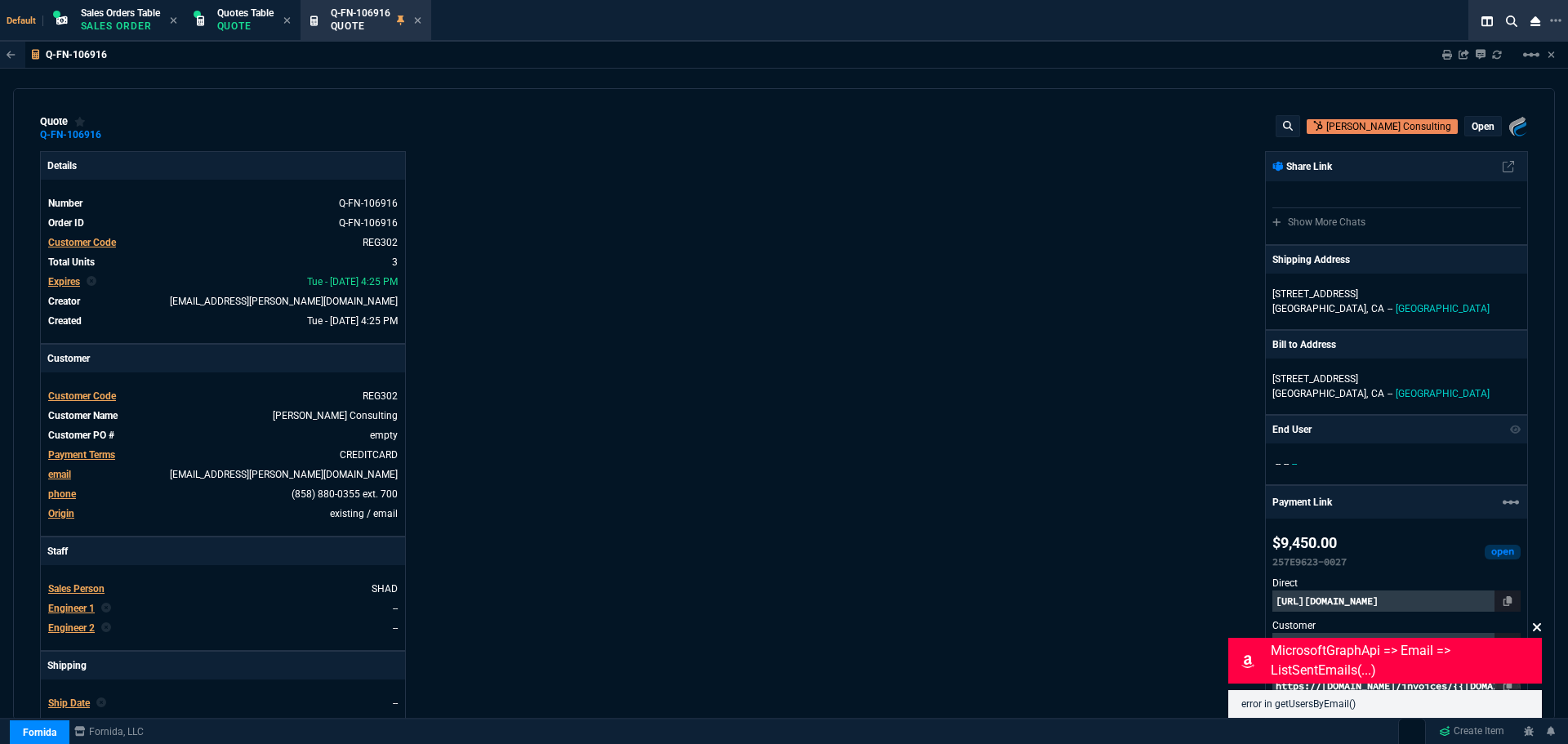
click at [1535, 627] on icon at bounding box center [1537, 627] width 10 height 13
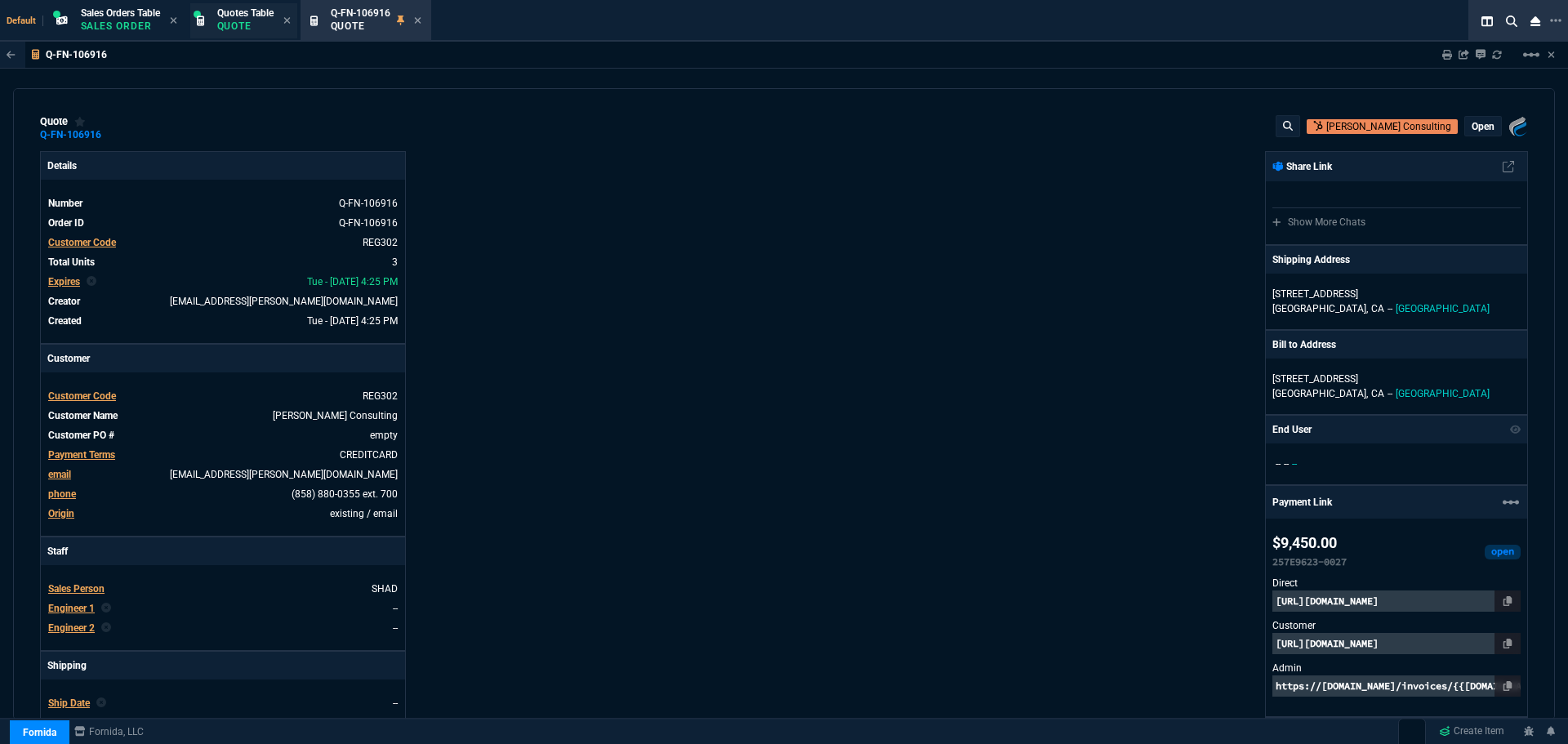
click at [249, 35] on div "Quotes Table Quote" at bounding box center [244, 21] width 107 height 35
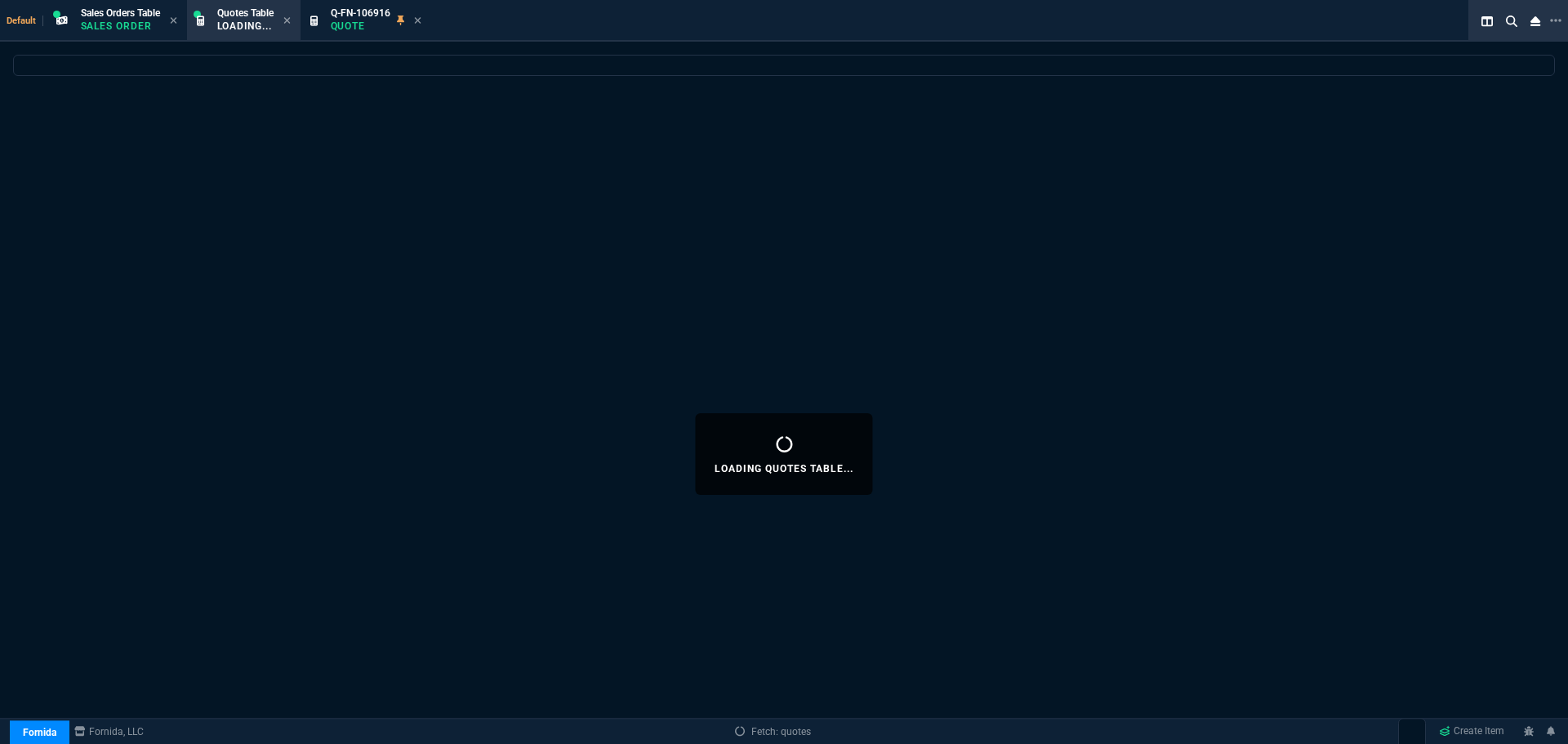
select select
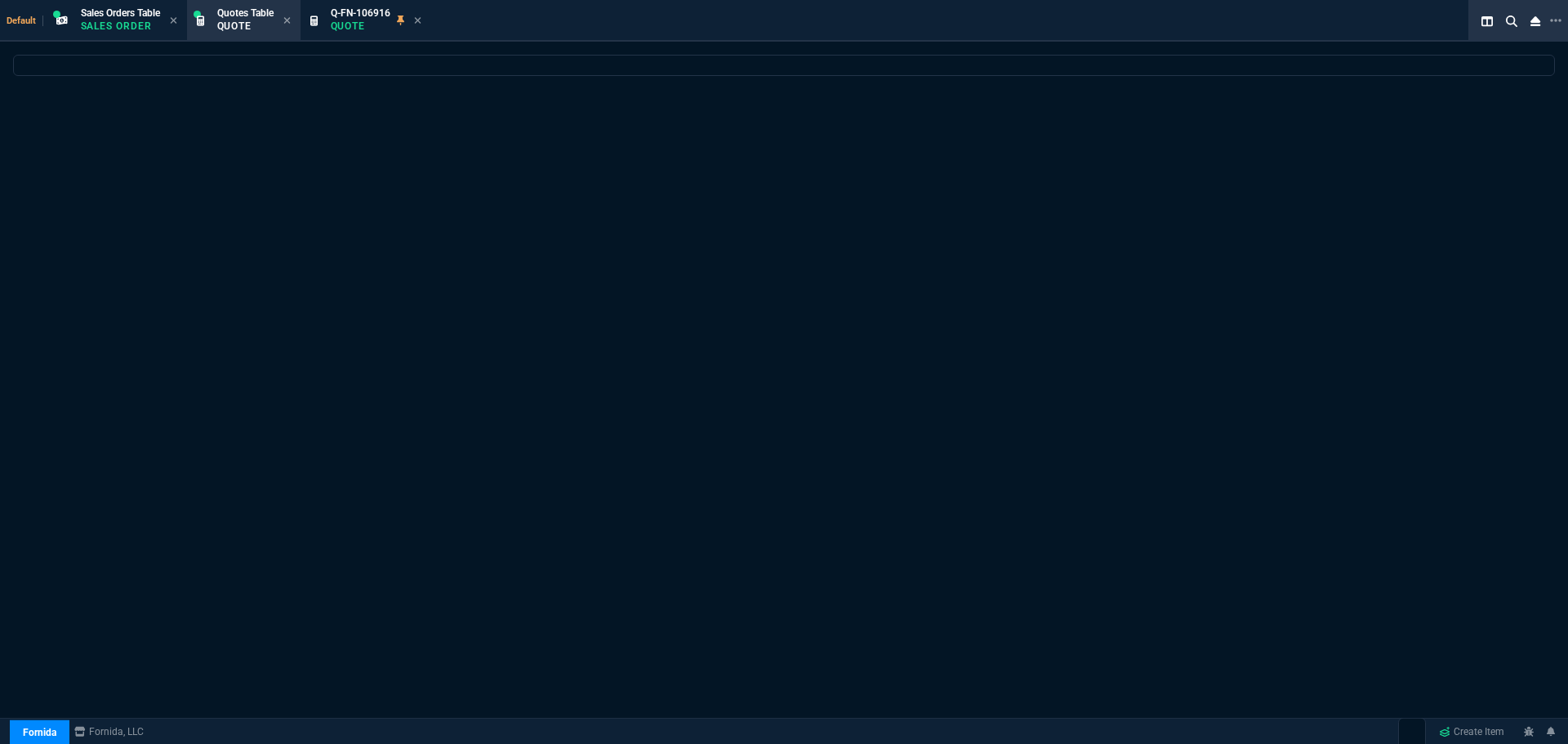
select select "4: SHAD"
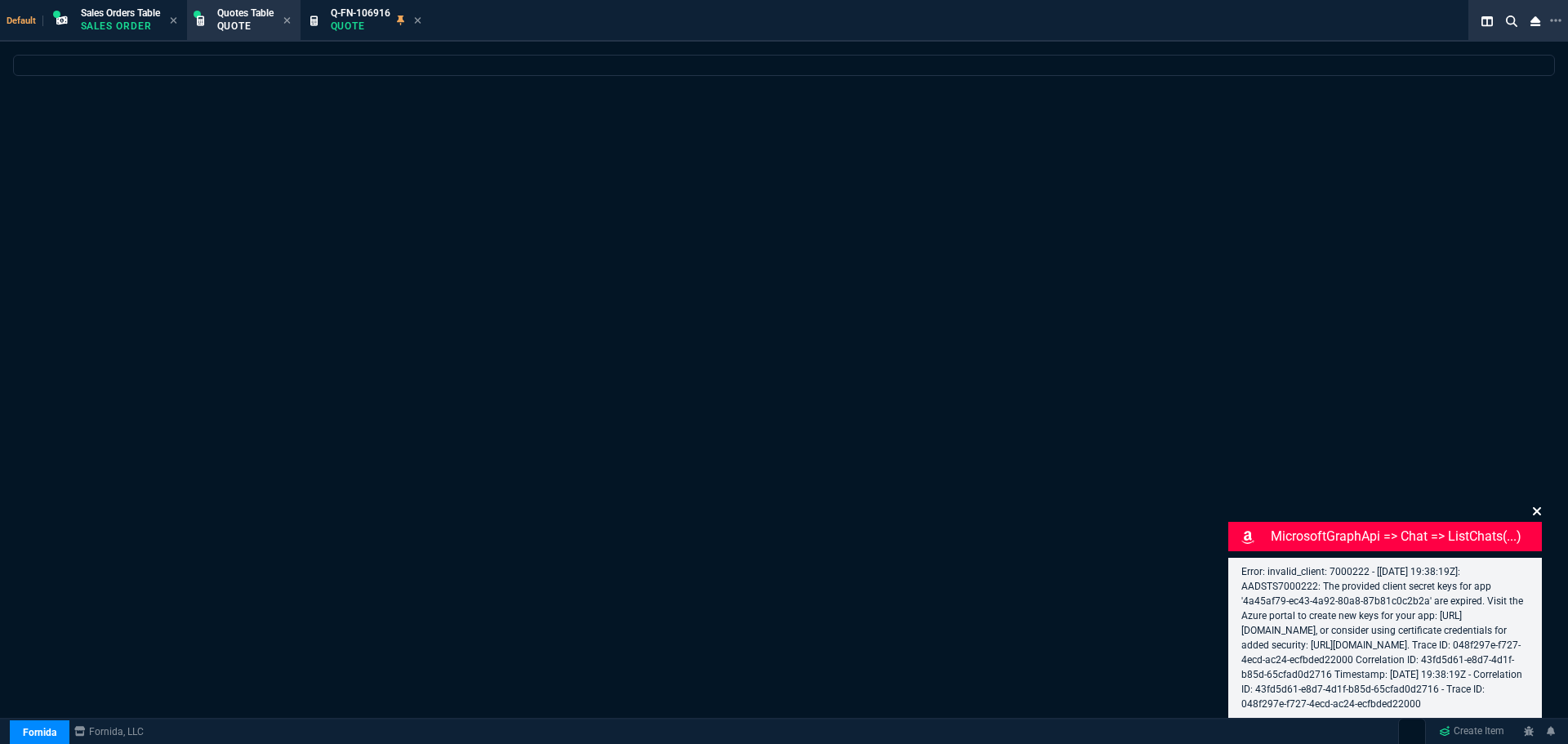
select select
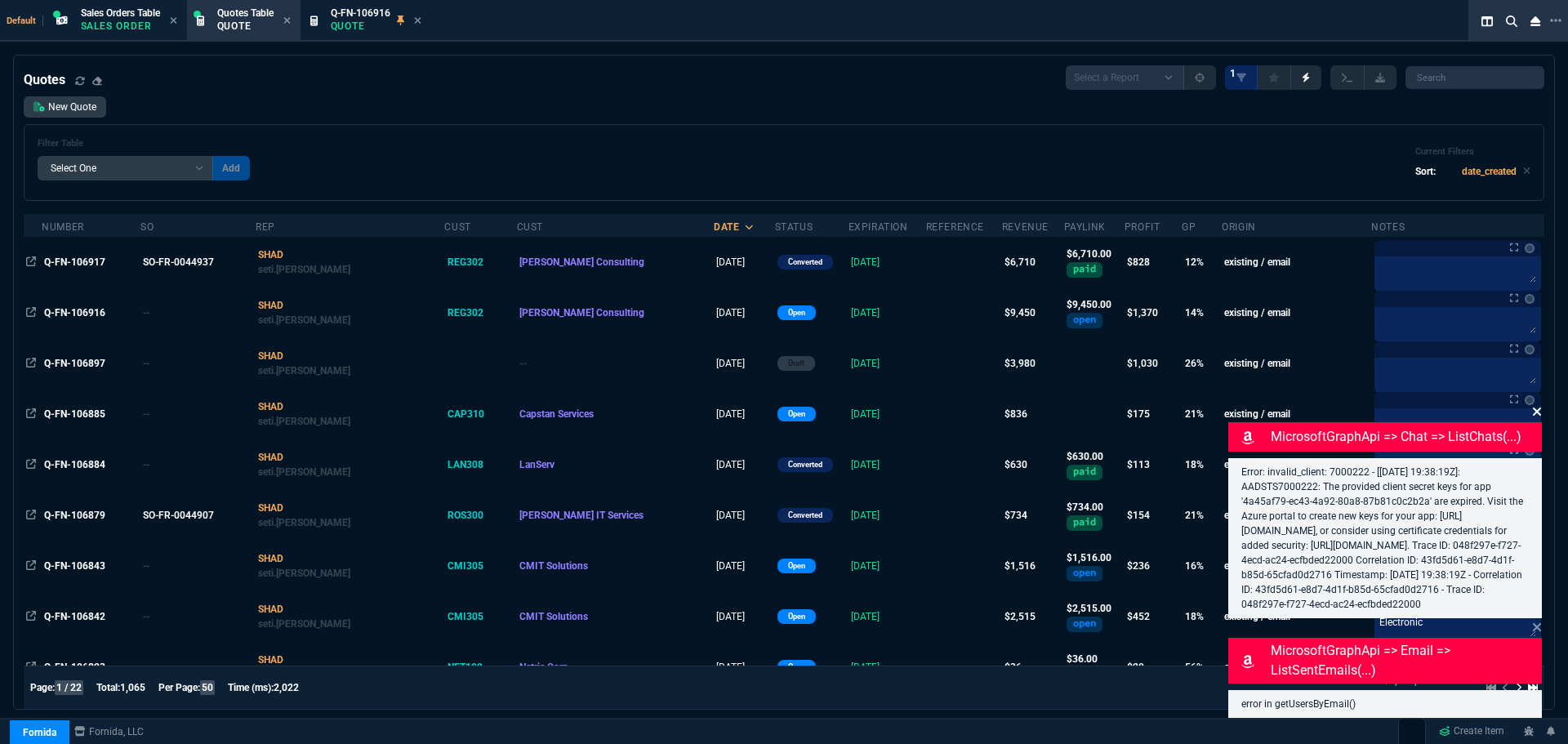
click at [1538, 495] on div "Error: invalid_client: 7000222 - [[DATE] 19:38:19Z]: AADSTS7000222: The provide…" at bounding box center [1385, 538] width 314 height 160
click at [776, 174] on div "Filter Table Select One Add Filter () creator (creator) Cust (headers.customerN…" at bounding box center [784, 163] width 1493 height 49
